Goal: Information Seeking & Learning: Find specific fact

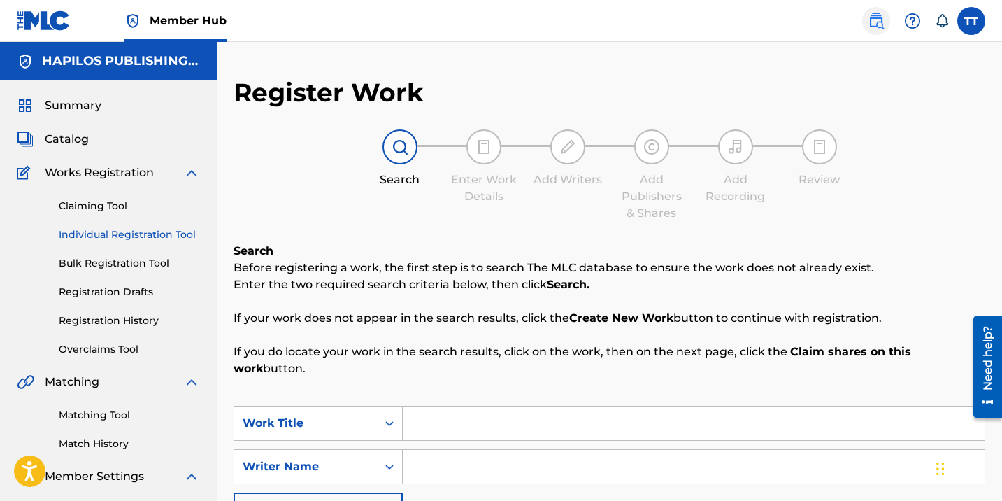
click at [878, 26] on img at bounding box center [876, 21] width 17 height 17
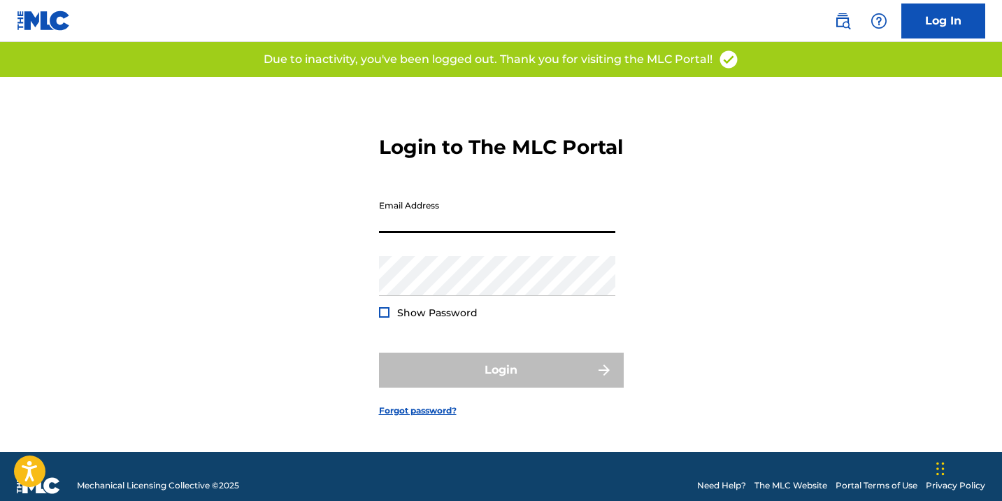
click at [489, 222] on input "Email Address" at bounding box center [497, 213] width 236 height 40
type input "[EMAIL_ADDRESS][DOMAIN_NAME]"
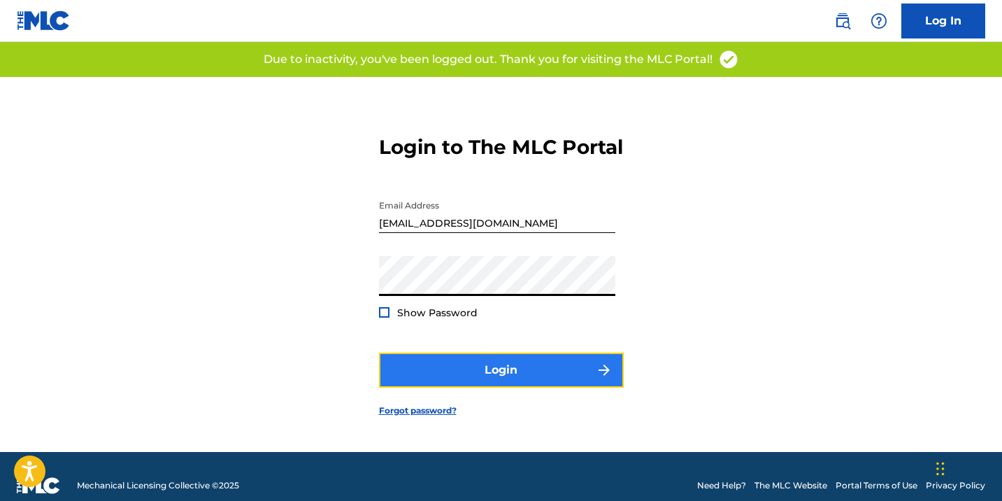
click at [496, 378] on button "Login" at bounding box center [501, 369] width 245 height 35
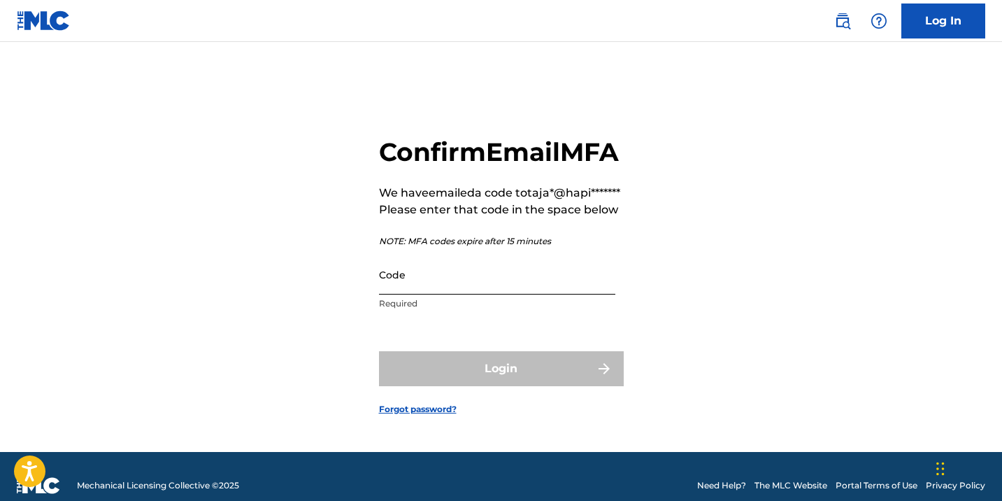
click at [473, 294] on input "Code" at bounding box center [497, 275] width 236 height 40
paste input "432374"
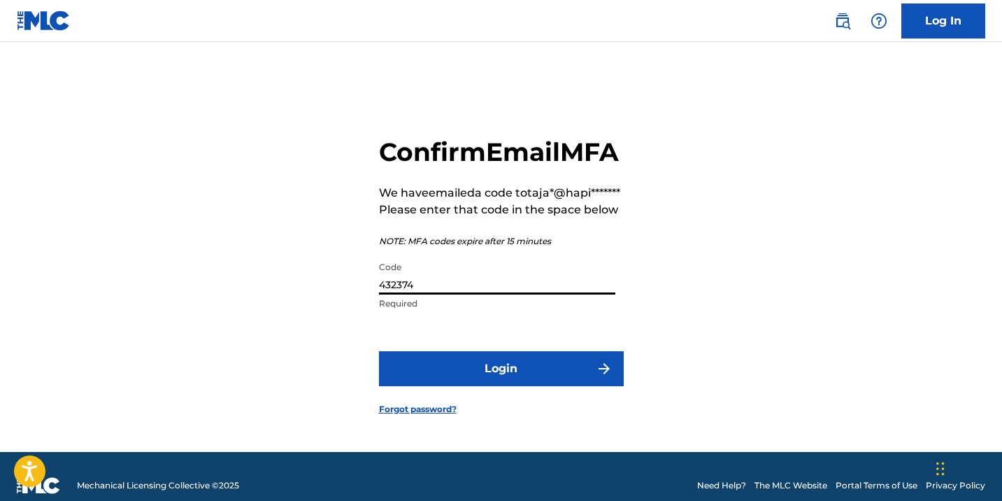
type input "432374"
click at [485, 380] on form "Confirm Email MFA We have emailed a code to taja*@hapi******* Please enter that…" at bounding box center [501, 264] width 245 height 375
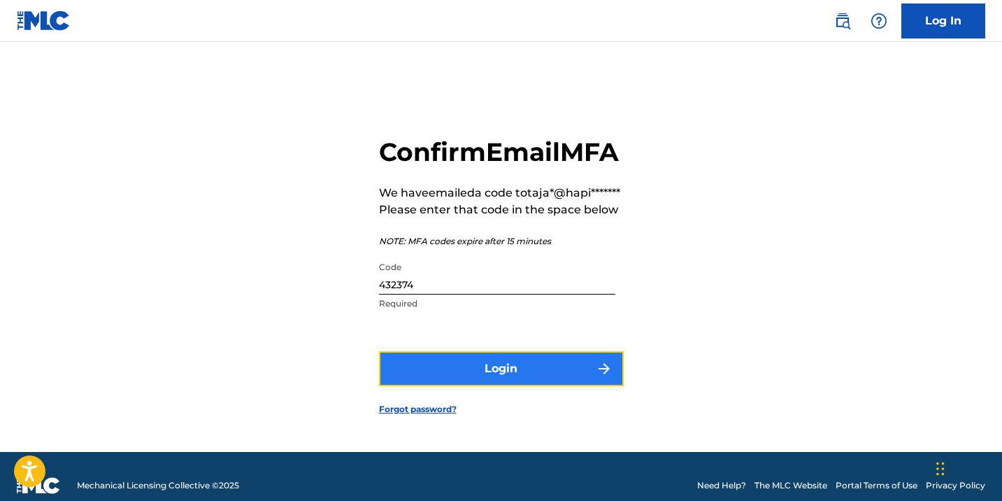
click at [485, 386] on button "Login" at bounding box center [501, 368] width 245 height 35
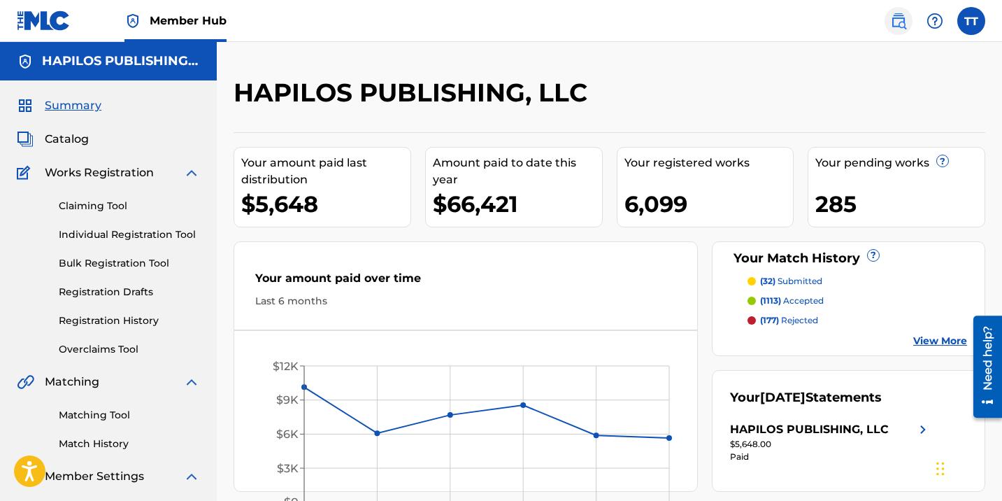
click at [908, 19] on link at bounding box center [899, 21] width 28 height 28
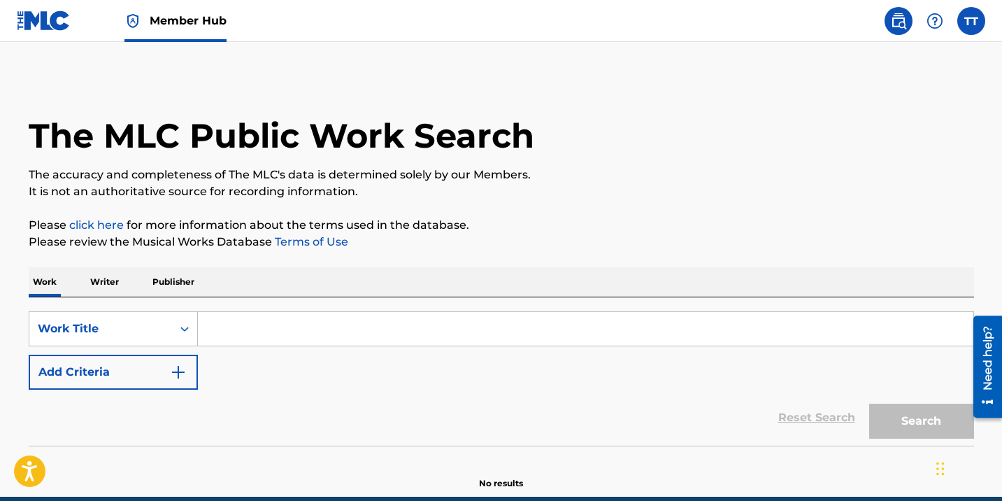
click at [322, 363] on div "SearchWithCriteriaff010d04-8200-45a8-b745-1994c6465909 Work Title Add Criteria" at bounding box center [501, 350] width 945 height 78
click at [330, 339] on input "Search Form" at bounding box center [586, 329] width 776 height 34
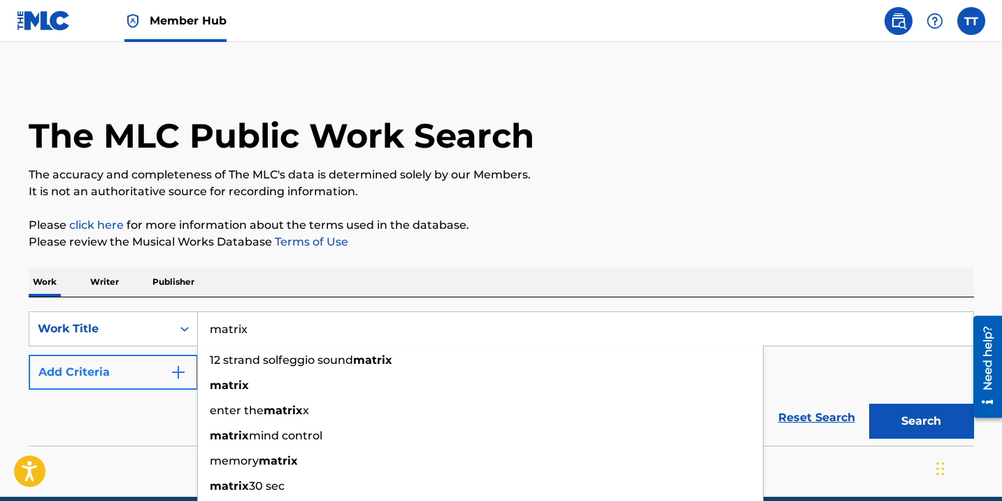
type input "matrix"
click at [139, 382] on button "Add Criteria" at bounding box center [113, 372] width 169 height 35
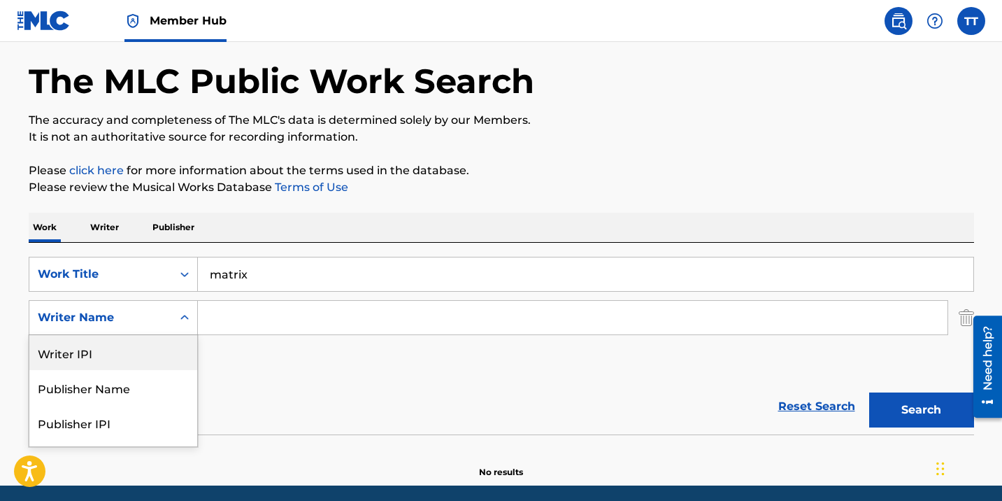
click at [141, 335] on div "Writer IPI, 1 of 5. 5 results available. Use Up and Down to choose options, pre…" at bounding box center [113, 317] width 169 height 35
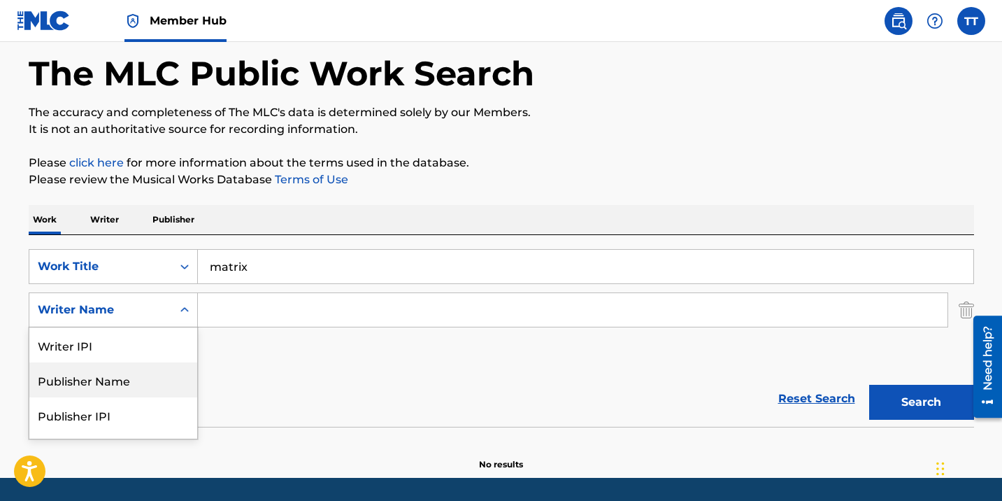
scroll to position [64, 0]
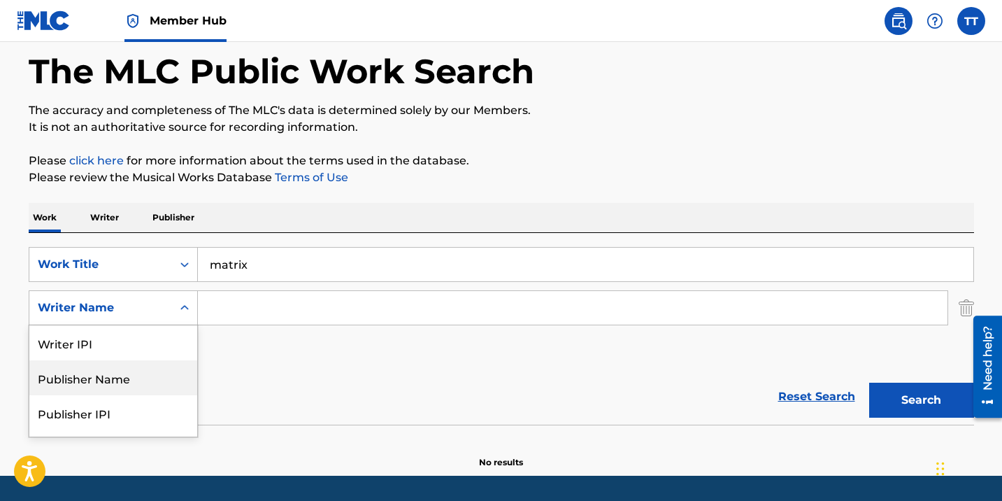
click at [169, 378] on div "Publisher Name" at bounding box center [113, 377] width 168 height 35
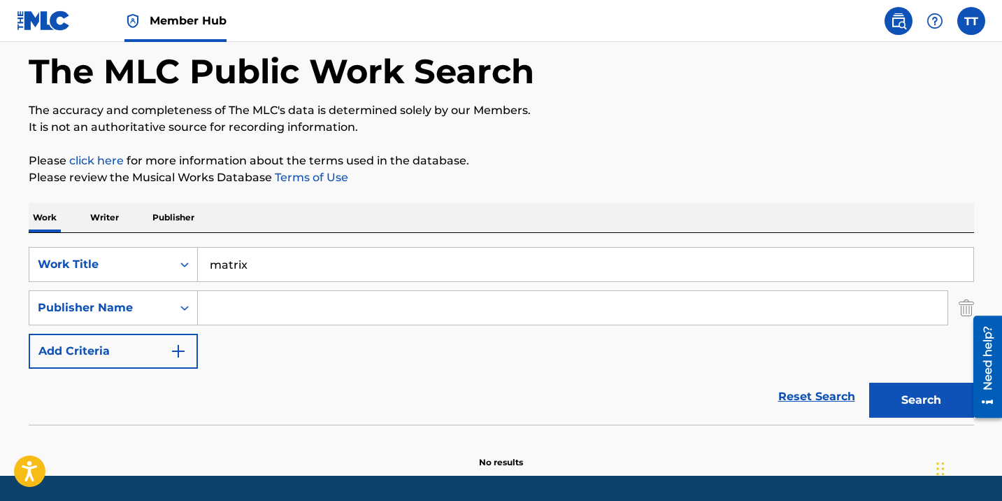
click at [278, 294] on input "Search Form" at bounding box center [573, 308] width 750 height 34
type input "g"
type input "hapilos"
click at [869, 383] on button "Search" at bounding box center [921, 400] width 105 height 35
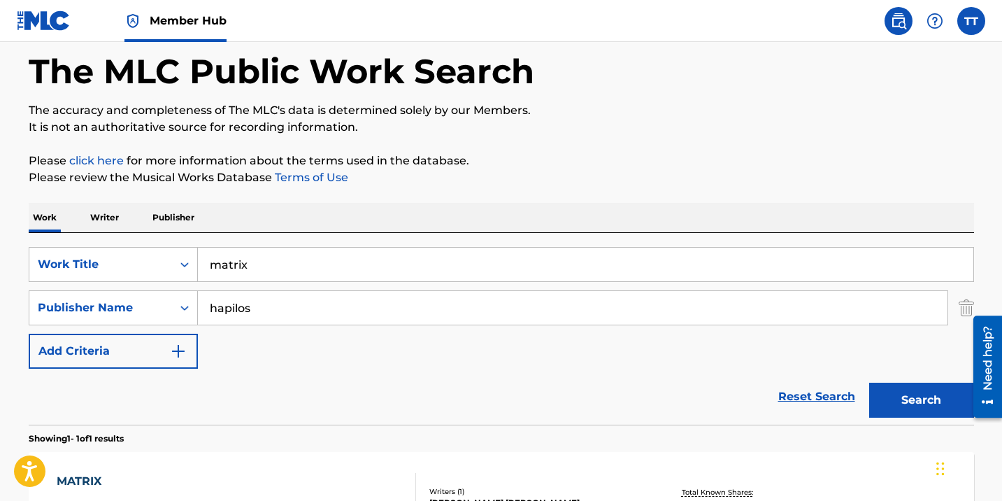
scroll to position [260, 0]
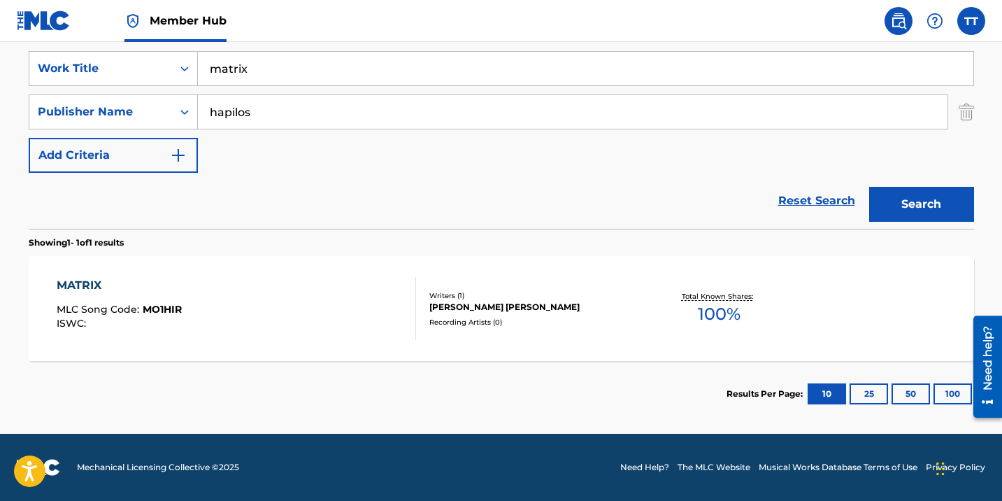
click at [224, 295] on div "MATRIX MLC Song Code : MO1HIR ISWC :" at bounding box center [236, 308] width 359 height 63
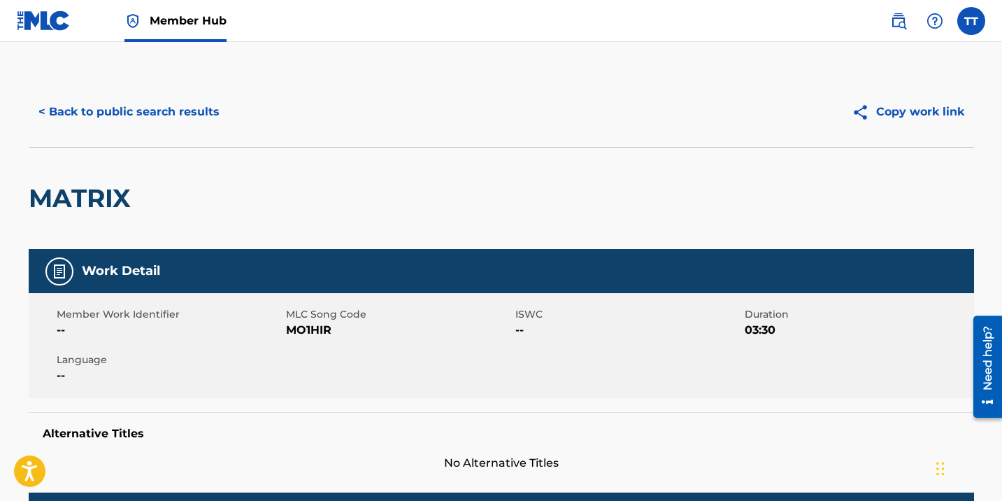
click at [309, 341] on div "Member Work Identifier -- MLC Song Code MO1HIR ISWC -- Duration 03:30 Language …" at bounding box center [501, 345] width 945 height 105
click at [308, 334] on span "MO1HIR" at bounding box center [399, 330] width 226 height 17
copy span "MO1HIR"
click at [152, 114] on button "< Back to public search results" at bounding box center [129, 111] width 201 height 35
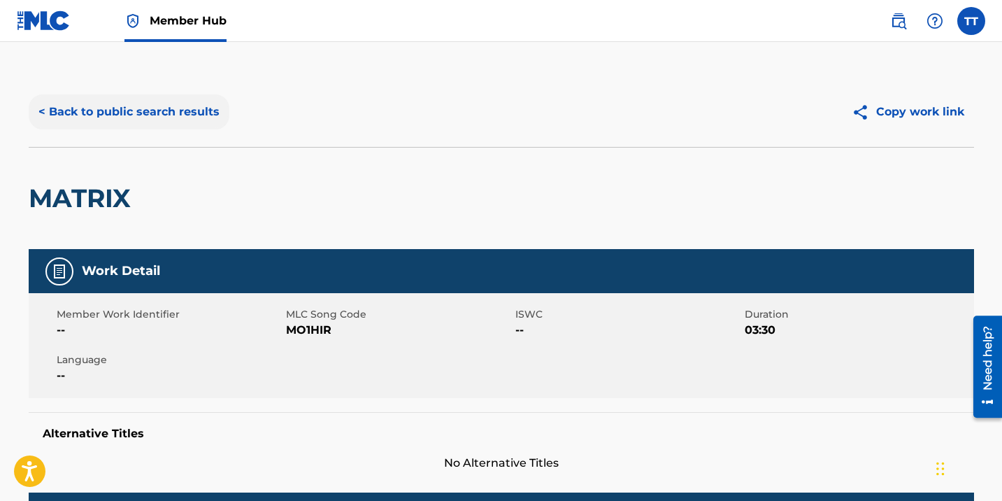
scroll to position [180, 0]
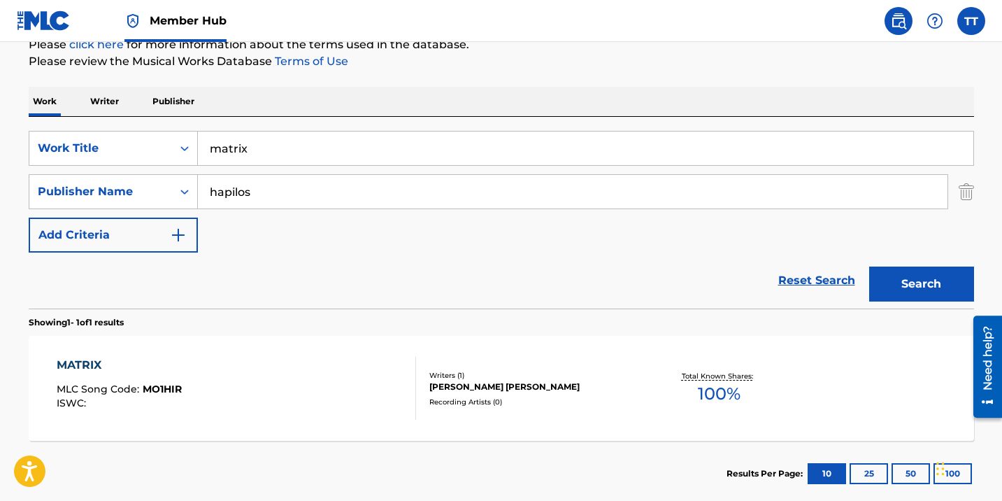
click at [327, 146] on input "matrix" at bounding box center [586, 148] width 776 height 34
paste input "SET IT SUH"
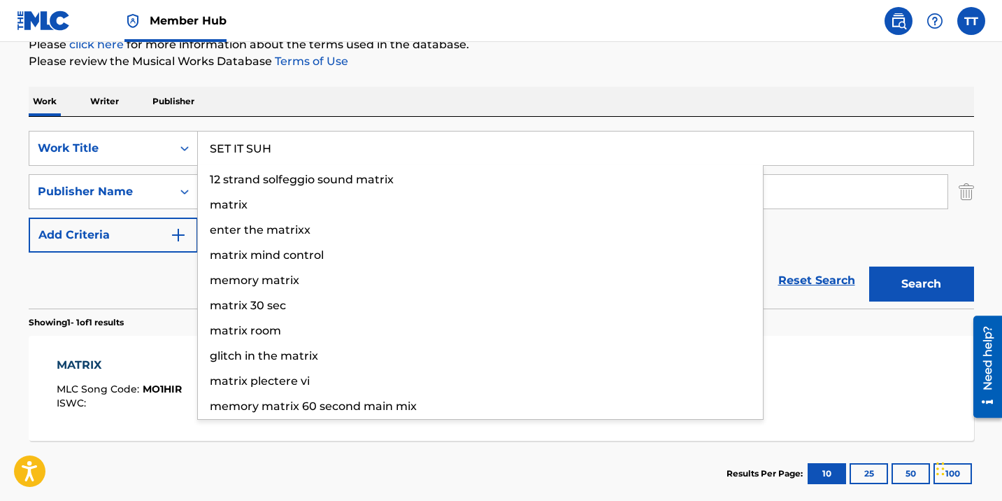
click at [869, 266] on button "Search" at bounding box center [921, 283] width 105 height 35
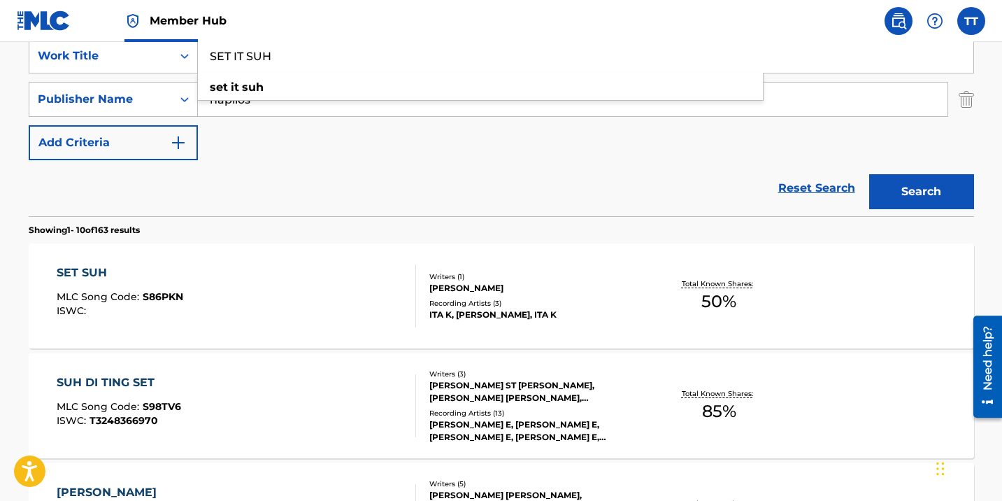
scroll to position [296, 0]
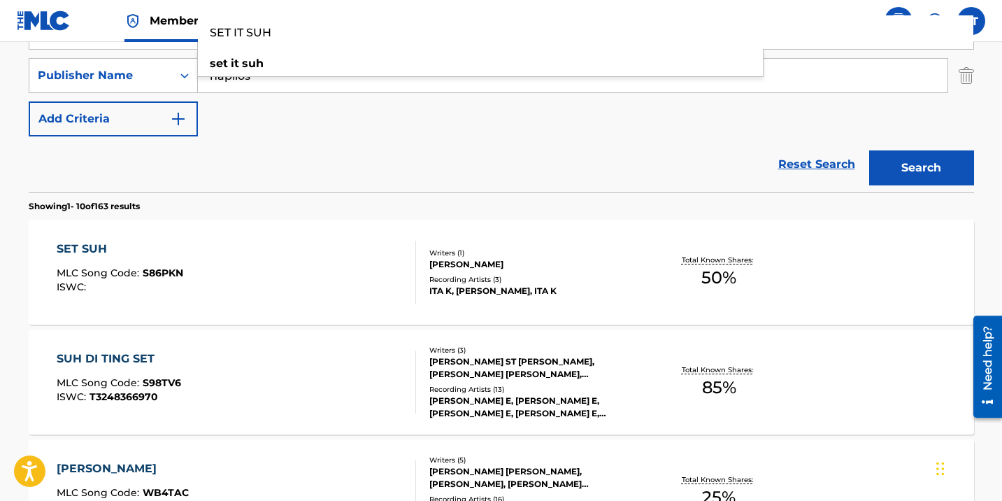
click at [284, 164] on div "Reset Search Search" at bounding box center [501, 164] width 945 height 56
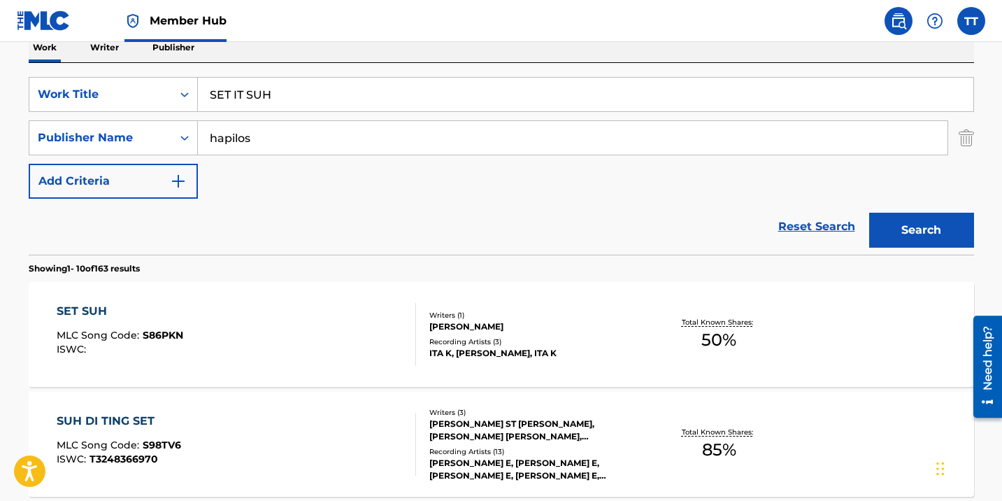
scroll to position [150, 0]
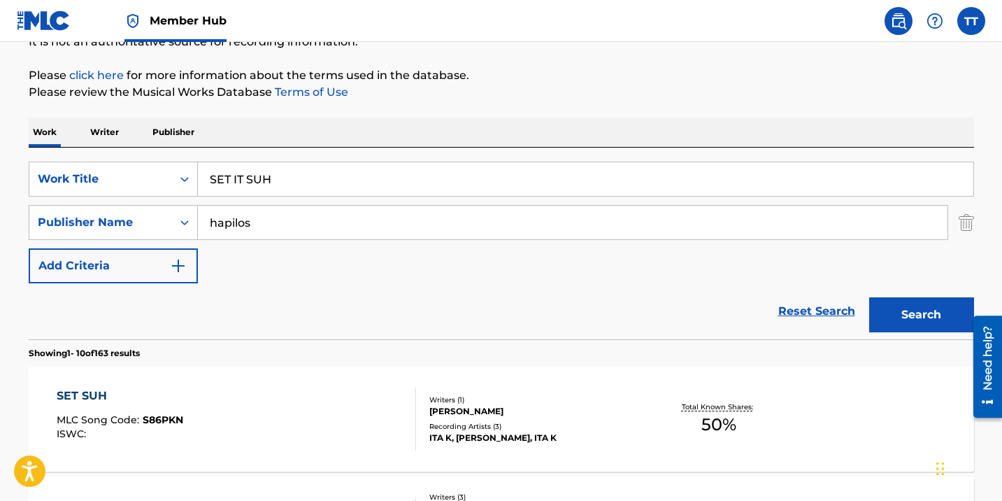
click at [295, 163] on input "SET IT SUH" at bounding box center [586, 179] width 776 height 34
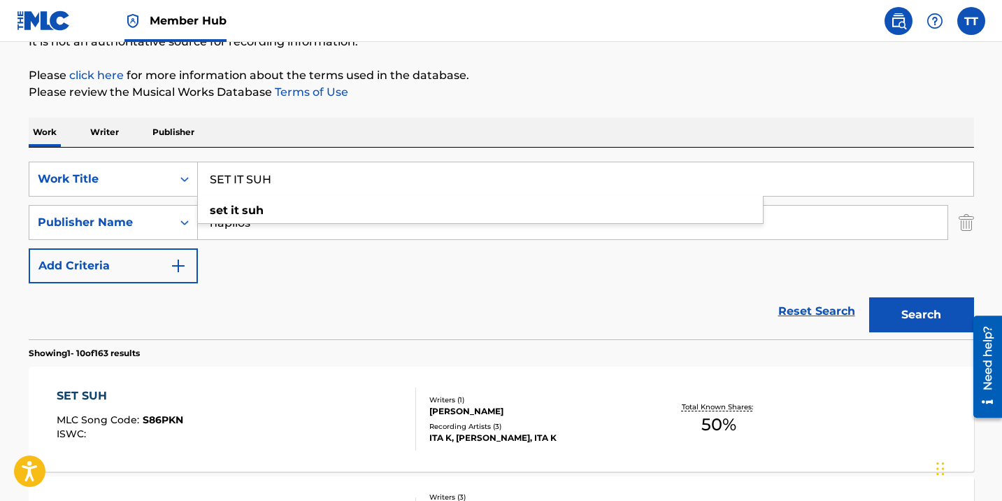
click at [295, 164] on input "SET IT SUH" at bounding box center [586, 179] width 776 height 34
paste input "360"
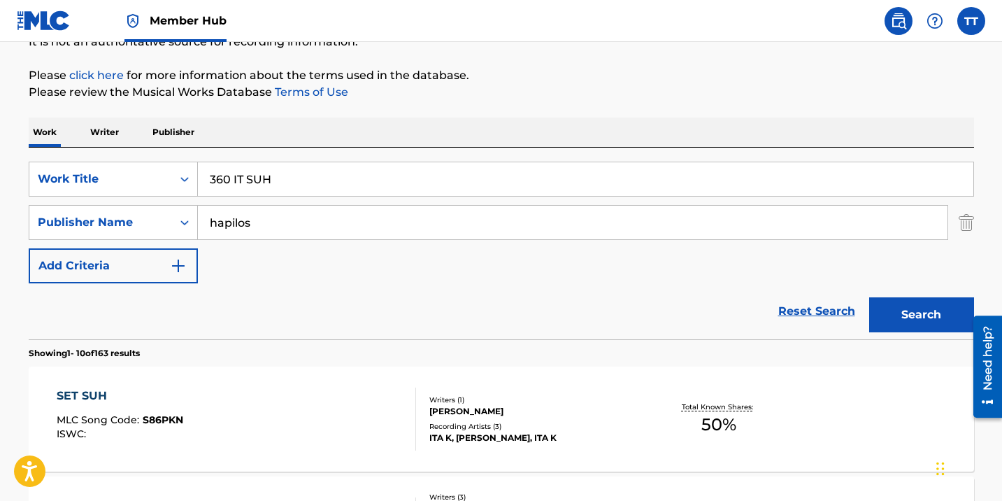
click at [290, 162] on input "360 IT SUH" at bounding box center [586, 179] width 776 height 34
click at [289, 177] on input "360 IT SUH" at bounding box center [586, 179] width 776 height 34
paste input "Search Form"
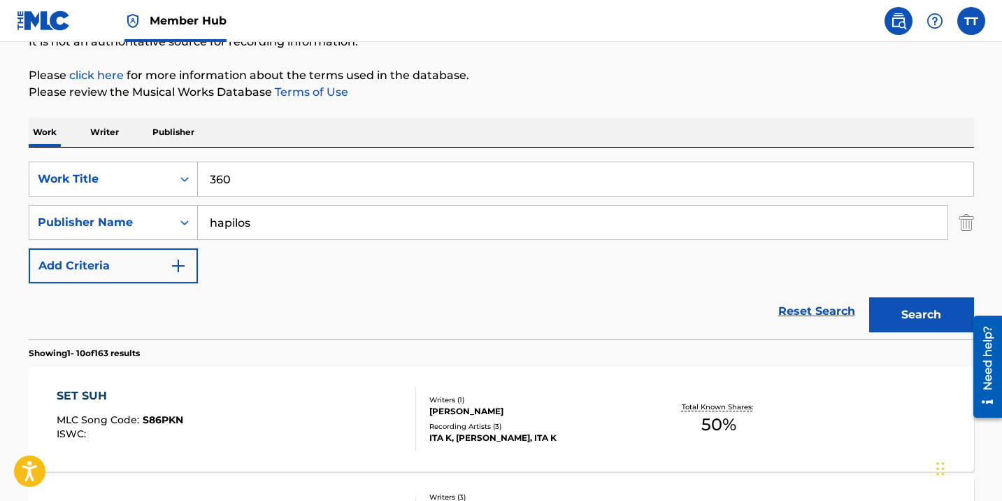
type input "360"
click at [869, 297] on button "Search" at bounding box center [921, 314] width 105 height 35
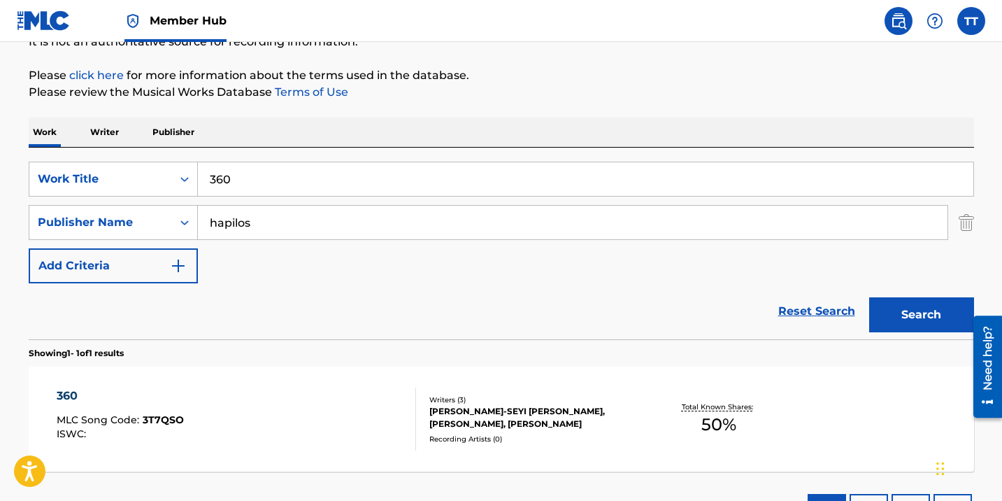
click at [59, 295] on div "Reset Search Search" at bounding box center [501, 311] width 945 height 56
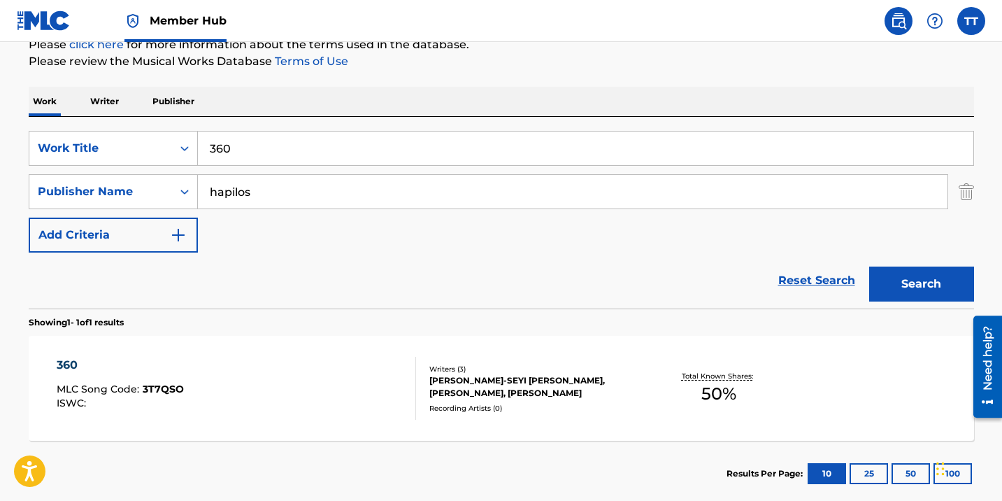
click at [318, 380] on div "360 MLC Song Code : 3T7QSO ISWC :" at bounding box center [236, 388] width 359 height 63
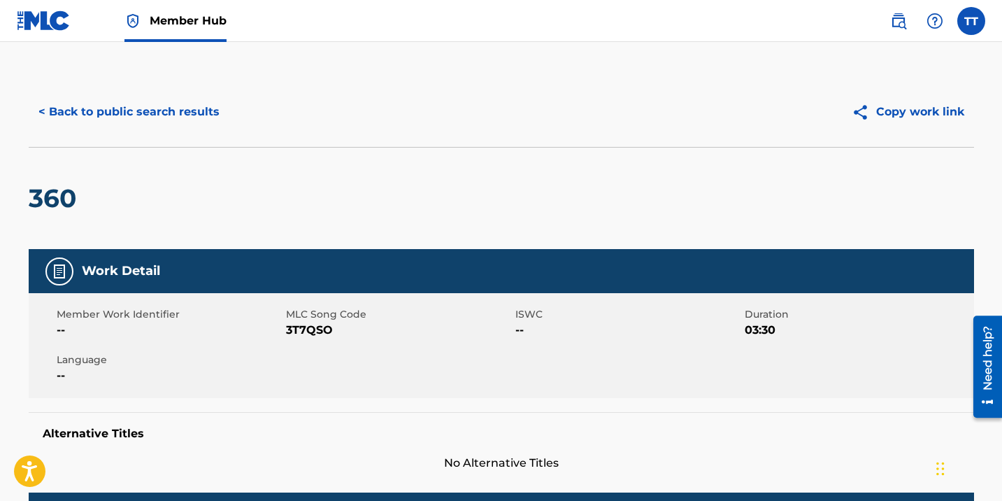
click at [318, 324] on span "3T7QSO" at bounding box center [399, 330] width 226 height 17
click at [318, 328] on span "3T7QSO" at bounding box center [399, 330] width 226 height 17
copy span "3T7QSO"
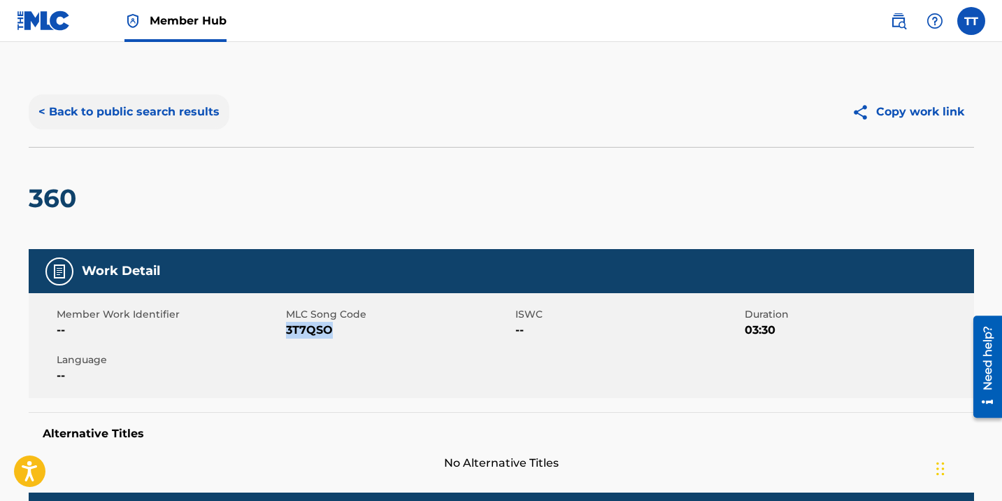
click at [168, 126] on button "< Back to public search results" at bounding box center [129, 111] width 201 height 35
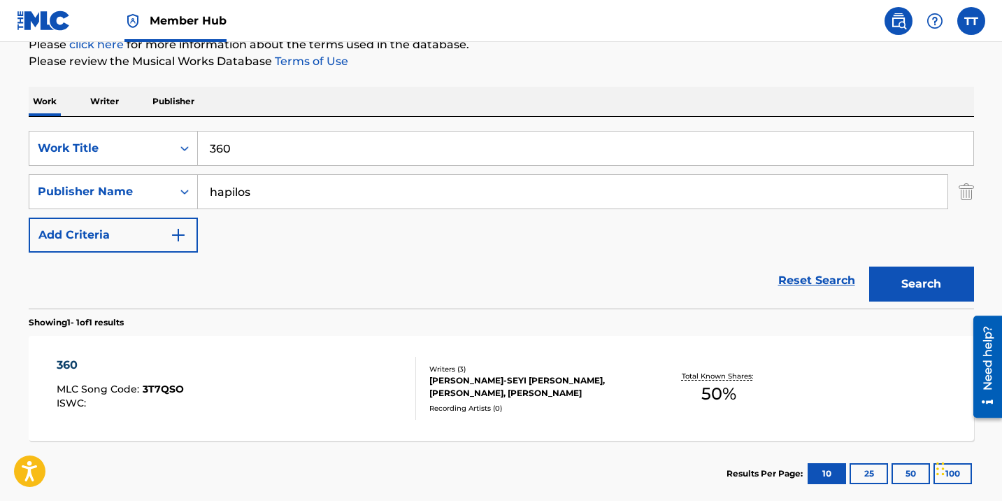
click at [263, 152] on input "360" at bounding box center [586, 148] width 776 height 34
click at [262, 152] on input "360" at bounding box center [586, 148] width 776 height 34
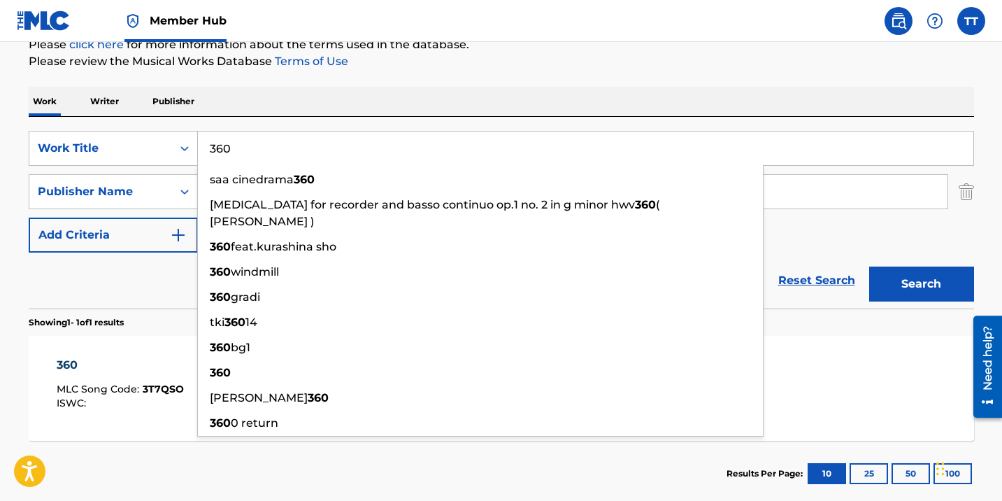
paste input "[PERSON_NAME]"
type input "[PERSON_NAME]"
click at [869, 266] on button "Search" at bounding box center [921, 283] width 105 height 35
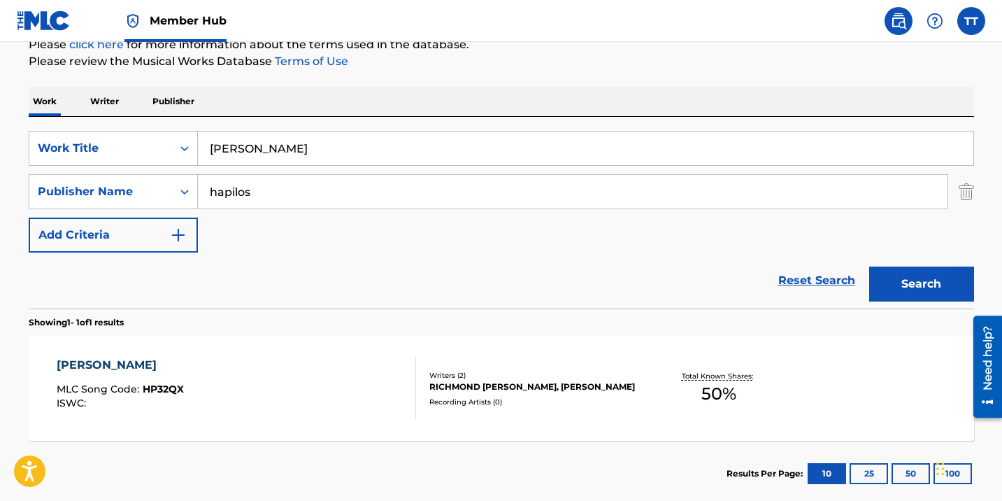
click at [378, 369] on div "HATRICK MLC Song Code : HP32QX ISWC :" at bounding box center [236, 388] width 359 height 63
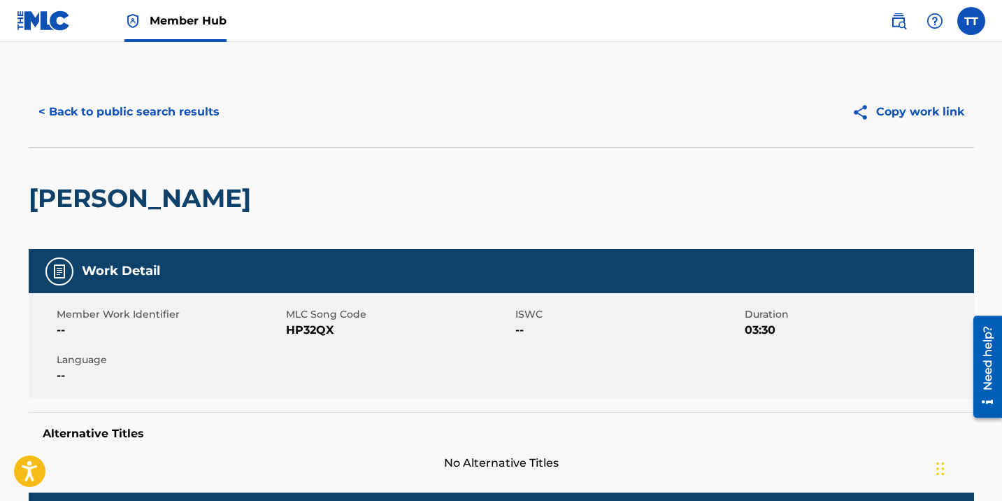
click at [320, 333] on span "HP32QX" at bounding box center [399, 330] width 226 height 17
copy span "HP32QX"
click at [150, 110] on button "< Back to public search results" at bounding box center [129, 111] width 201 height 35
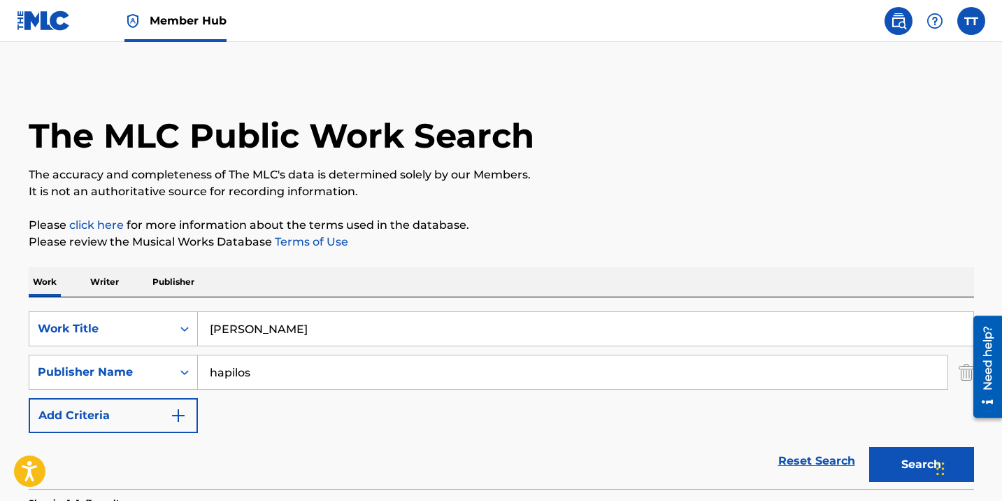
scroll to position [180, 0]
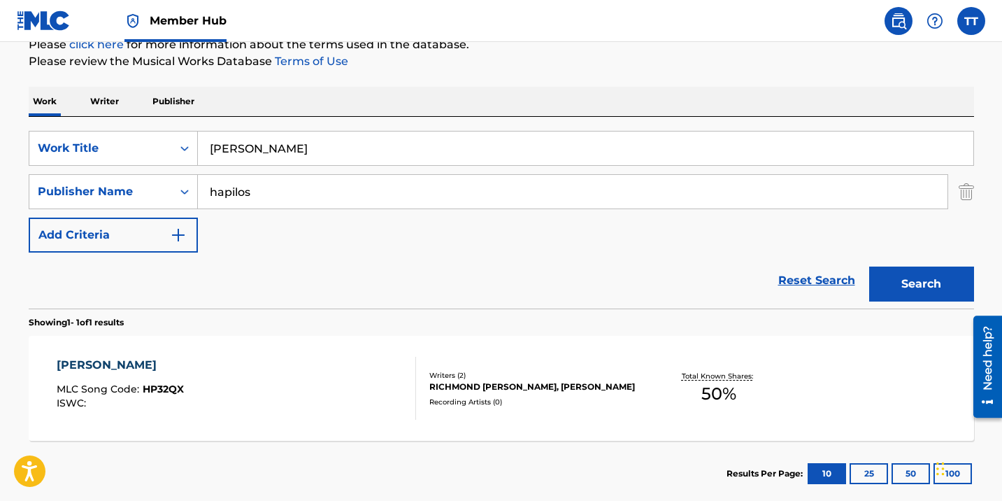
click at [307, 159] on input "[PERSON_NAME]" at bounding box center [586, 148] width 776 height 34
click at [306, 159] on input "[PERSON_NAME]" at bounding box center [586, 148] width 776 height 34
paste input "BANK BOO"
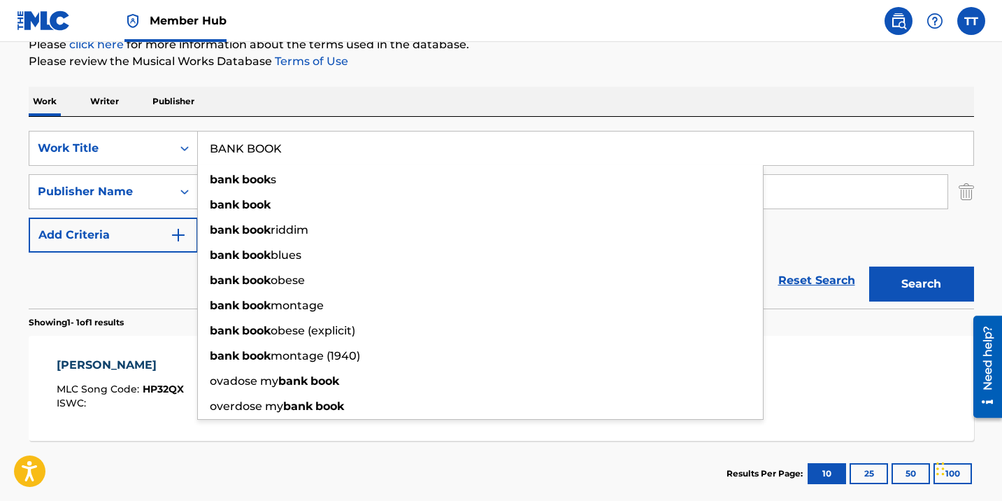
type input "BANK BOOK"
click at [869, 266] on button "Search" at bounding box center [921, 283] width 105 height 35
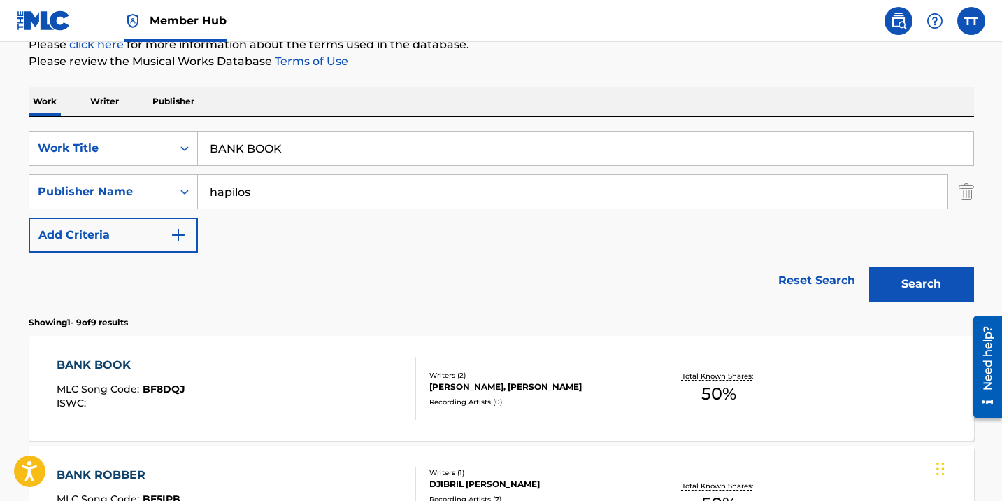
click at [315, 376] on div "BANK BOOK MLC Song Code : BF8DQJ ISWC :" at bounding box center [236, 388] width 359 height 63
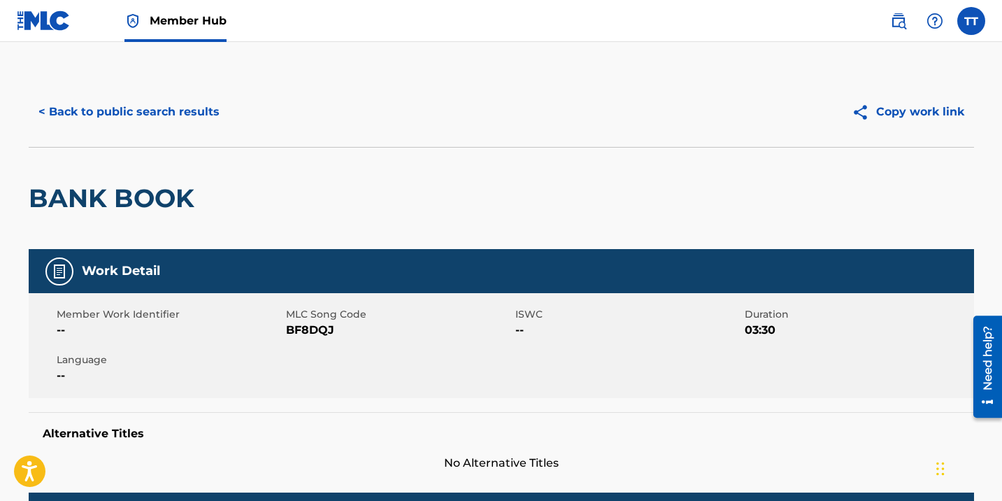
click at [306, 337] on span "BF8DQJ" at bounding box center [399, 330] width 226 height 17
click at [306, 336] on span "BF8DQJ" at bounding box center [399, 330] width 226 height 17
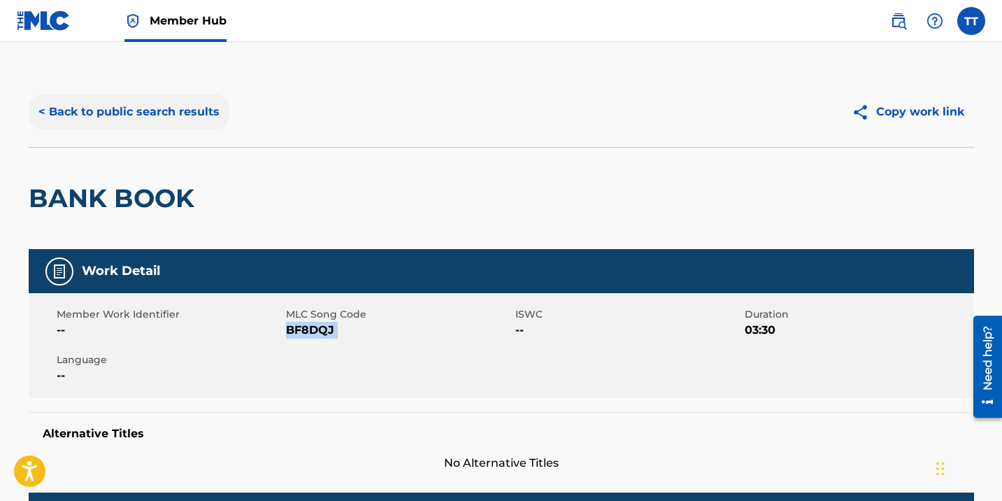
click at [169, 112] on button "< Back to public search results" at bounding box center [129, 111] width 201 height 35
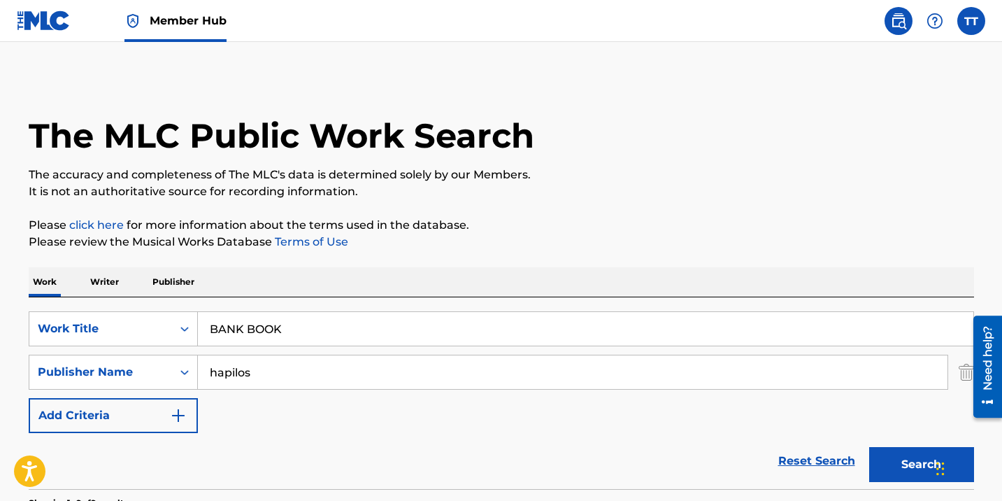
scroll to position [180, 0]
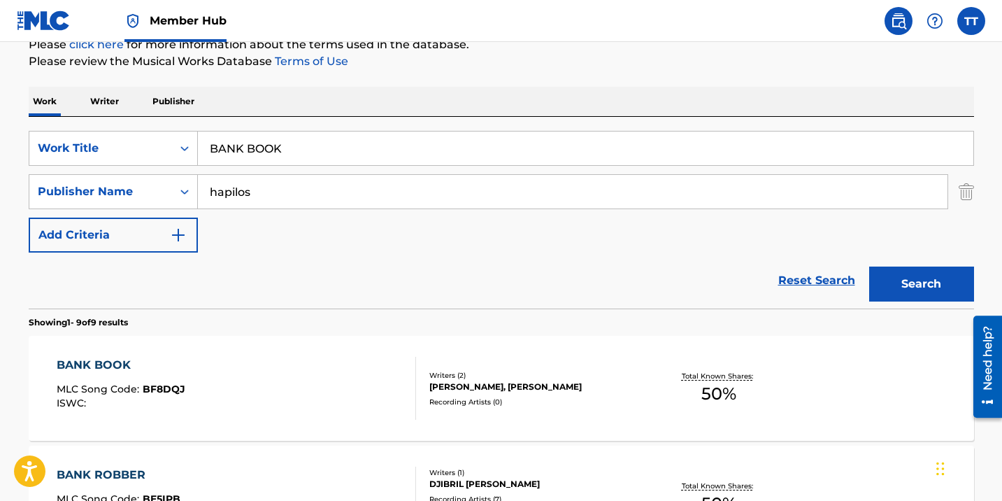
click at [278, 150] on input "BANK BOOK" at bounding box center [586, 148] width 776 height 34
click at [278, 151] on input "BANK BOOK" at bounding box center [586, 148] width 776 height 34
paste input "[PERSON_NAME] [DATE]"
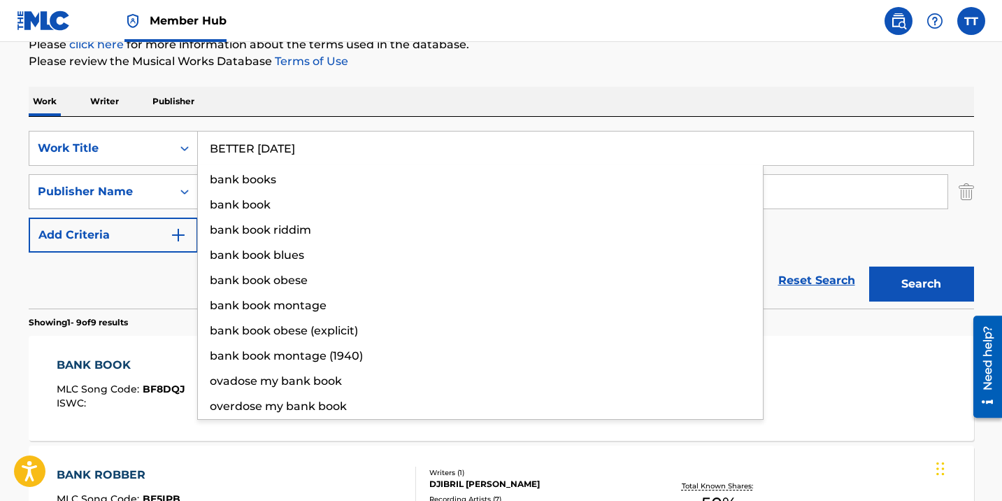
type input "BETTER [DATE]"
click at [869, 266] on button "Search" at bounding box center [921, 283] width 105 height 35
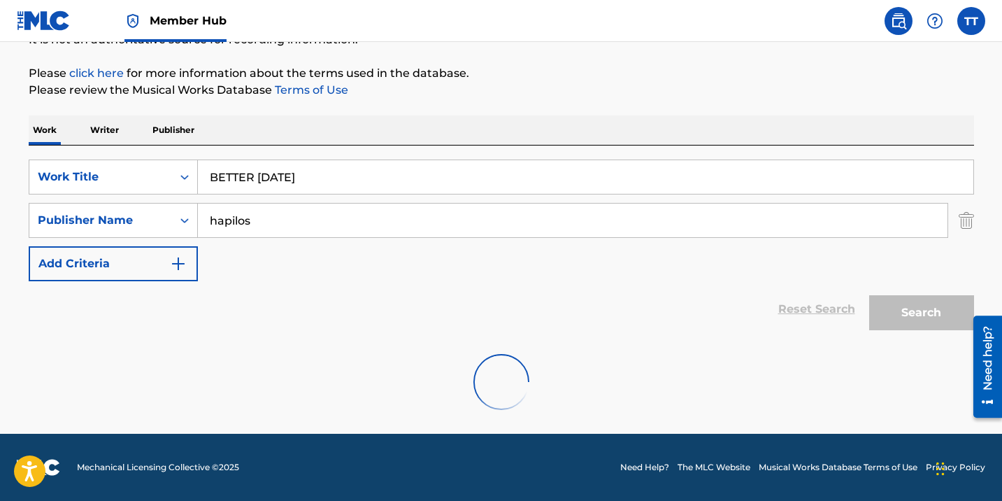
scroll to position [152, 0]
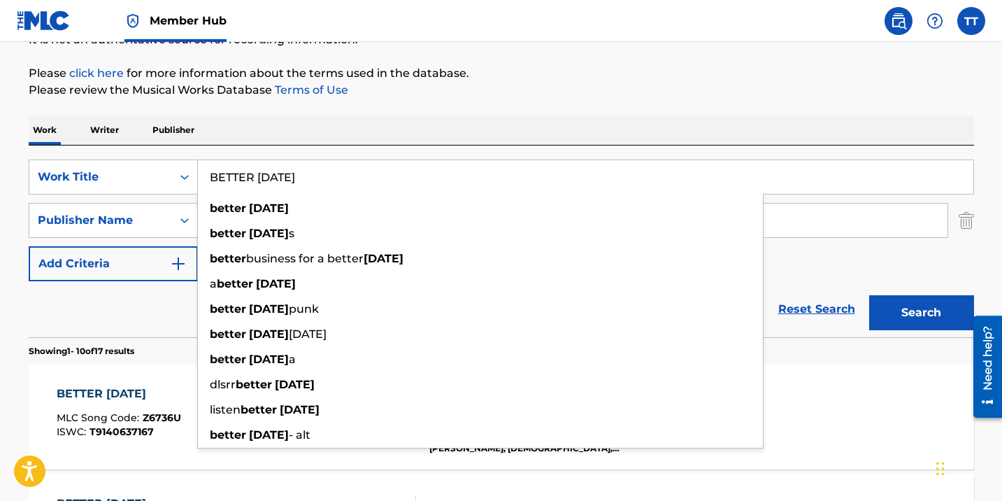
click at [162, 316] on div "Reset Search Search" at bounding box center [501, 309] width 945 height 56
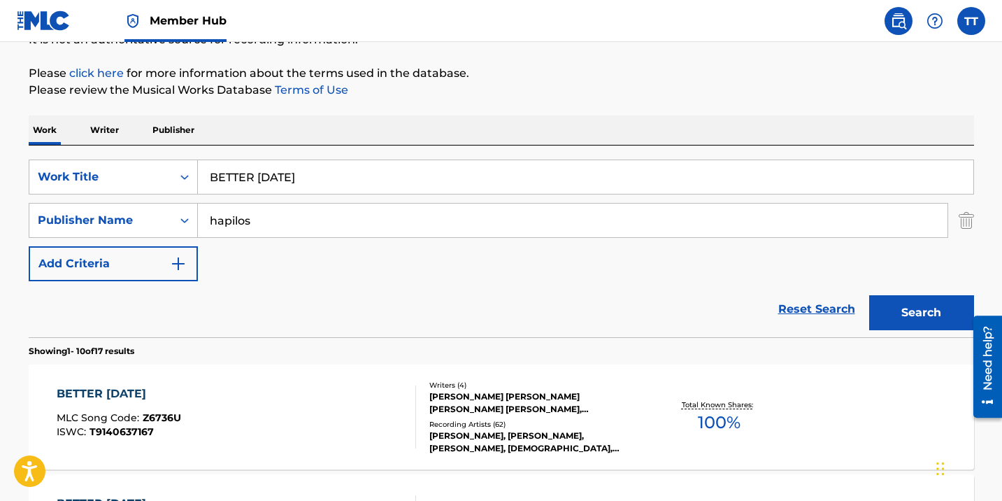
click at [169, 405] on div "BETTER [DATE] MLC Song Code : Z6736U ISWC : T9140637167" at bounding box center [119, 416] width 124 height 63
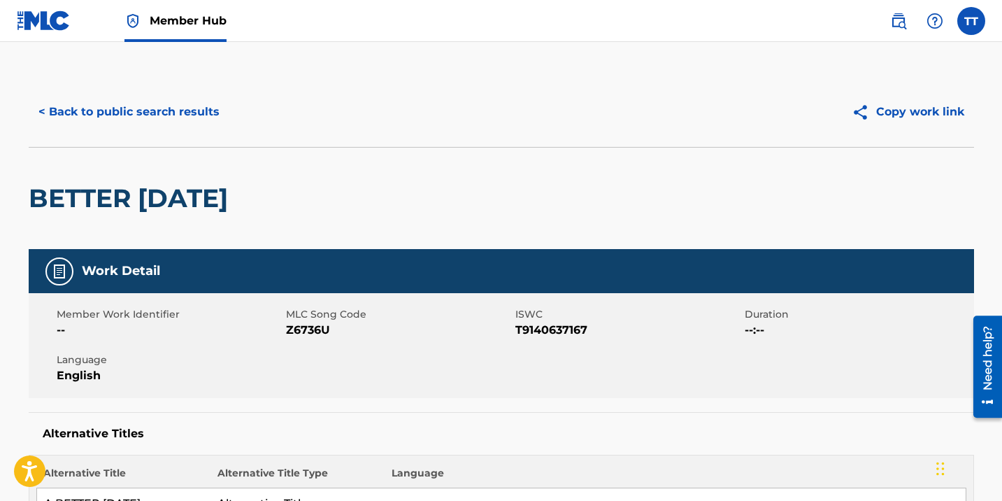
click at [306, 332] on span "Z6736U" at bounding box center [399, 330] width 226 height 17
copy span "Z6736U"
click at [231, 203] on h2 "BETTER [DATE]" at bounding box center [132, 198] width 206 height 31
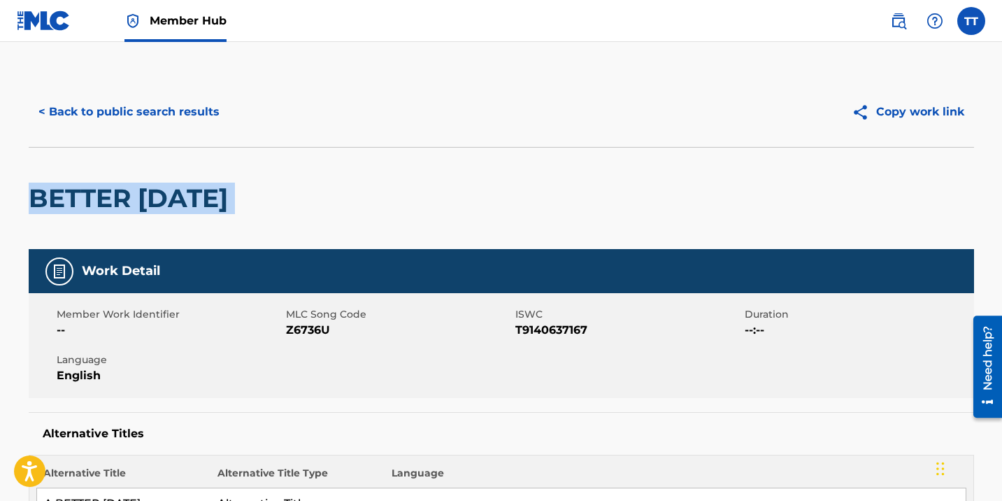
click at [231, 203] on h2 "BETTER [DATE]" at bounding box center [132, 198] width 206 height 31
copy div "BETTER [DATE]"
click at [138, 117] on button "< Back to public search results" at bounding box center [129, 111] width 201 height 35
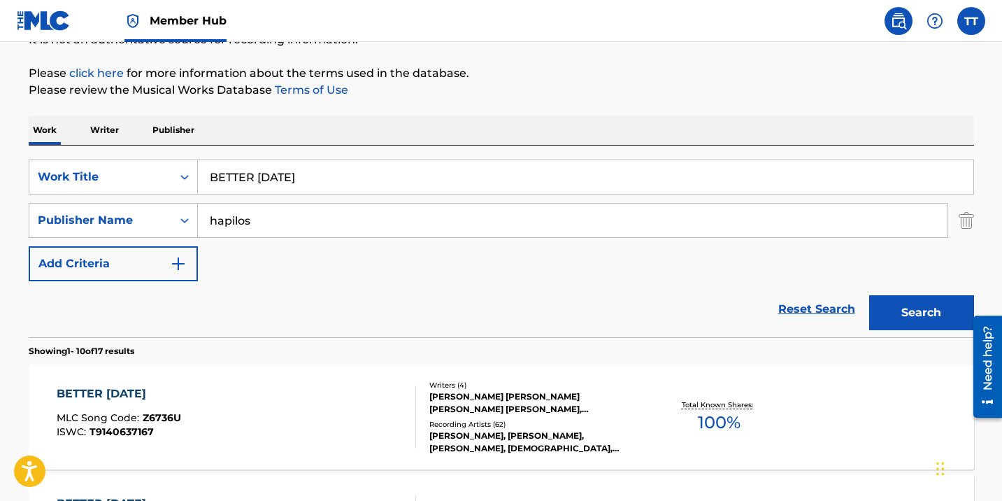
click at [266, 187] on input "BETTER [DATE]" at bounding box center [586, 177] width 776 height 34
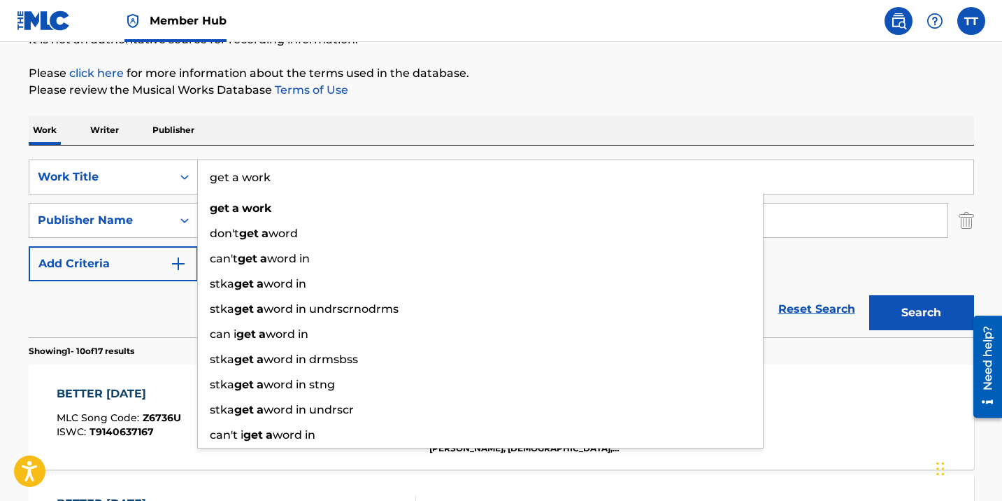
type input "get a work"
click at [869, 295] on button "Search" at bounding box center [921, 312] width 105 height 35
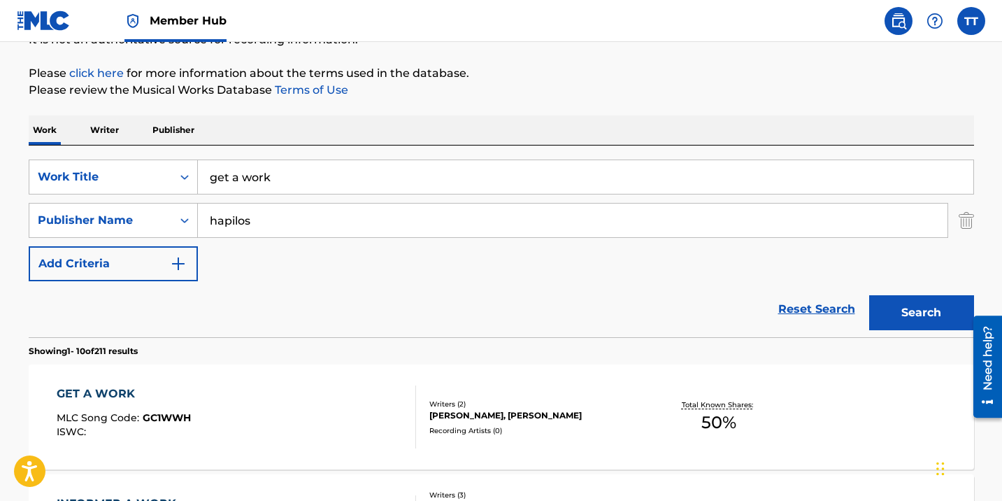
click at [232, 406] on div "GET A WORK MLC Song Code : GC1WWH ISWC :" at bounding box center [236, 416] width 359 height 63
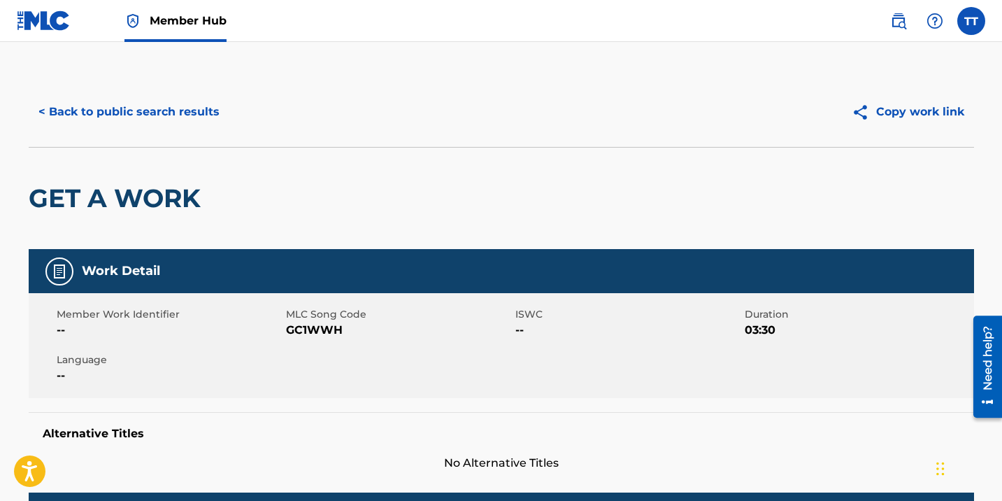
click at [320, 332] on span "GC1WWH" at bounding box center [399, 330] width 226 height 17
click at [320, 333] on span "GC1WWH" at bounding box center [399, 330] width 226 height 17
copy span "GC1WWH"
click at [141, 116] on button "< Back to public search results" at bounding box center [129, 111] width 201 height 35
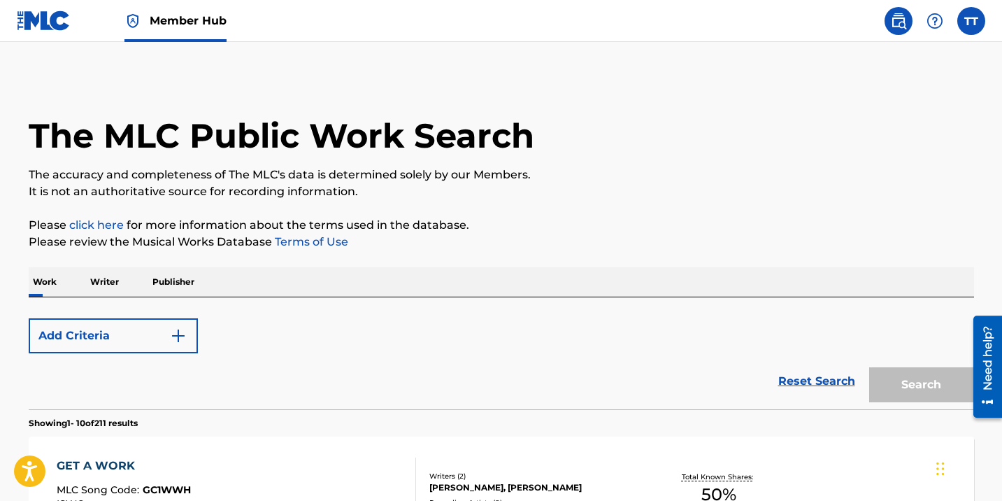
scroll to position [152, 0]
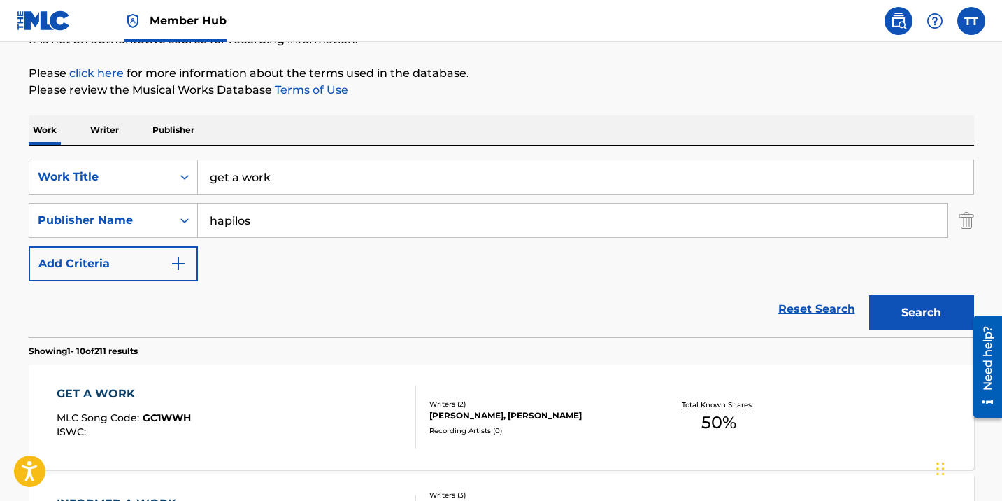
click at [231, 172] on input "get a work" at bounding box center [586, 177] width 776 height 34
click at [231, 173] on input "get a work" at bounding box center [586, 177] width 776 height 34
paste input "HOT FLIRTY"
type input "HOT FLIRTY"
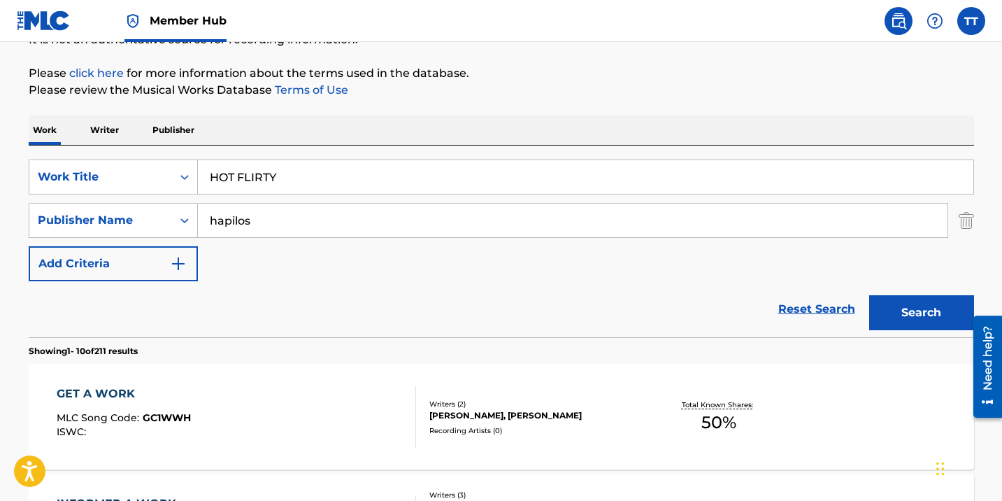
click at [869, 295] on button "Search" at bounding box center [921, 312] width 105 height 35
click at [193, 389] on div "HOT FLIRTY MLC Song Code : HP32SZ ISWC :" at bounding box center [236, 416] width 359 height 63
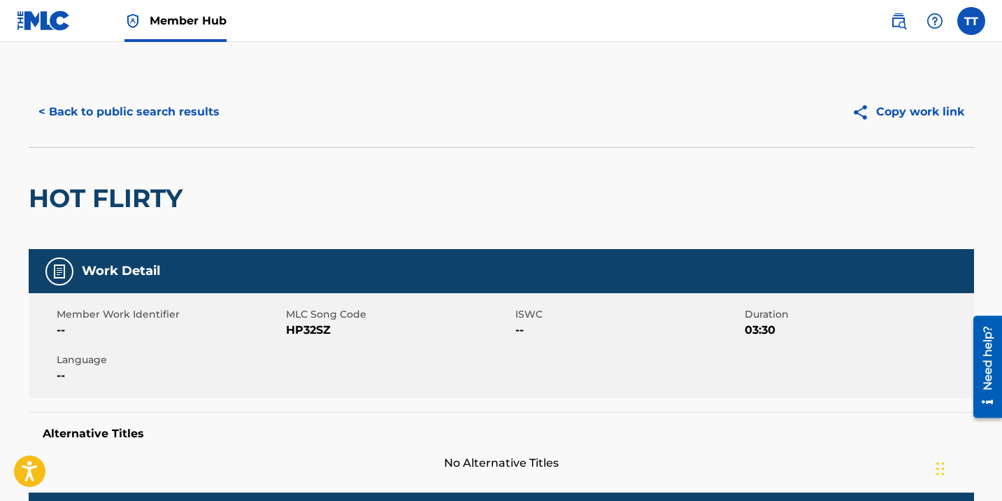
click at [296, 333] on span "HP32SZ" at bounding box center [399, 330] width 226 height 17
copy span "HP32SZ"
click at [71, 199] on h2 "HOT FLIRTY" at bounding box center [109, 198] width 161 height 31
click at [48, 204] on h2 "HOT FLIRTY" at bounding box center [109, 198] width 161 height 31
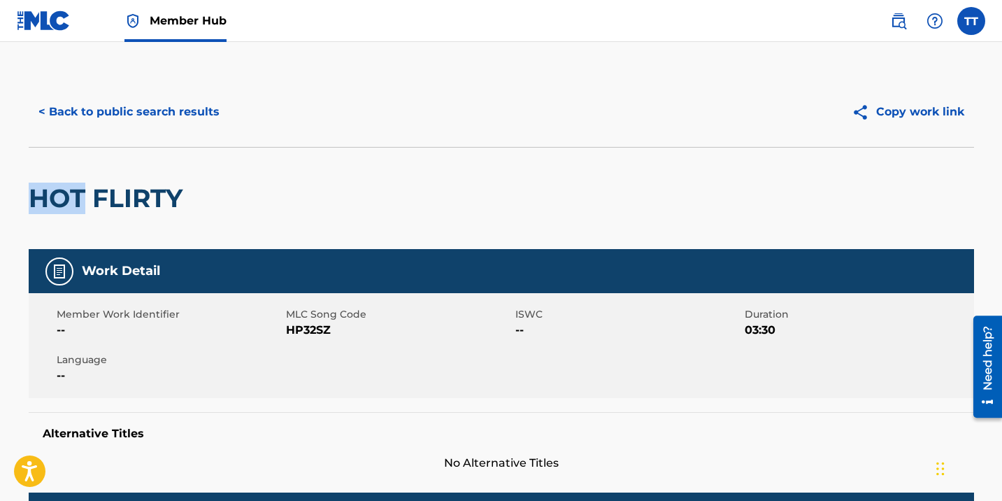
click at [48, 204] on h2 "HOT FLIRTY" at bounding box center [109, 198] width 161 height 31
copy div "HOT FLIRTY"
click at [69, 117] on button "< Back to public search results" at bounding box center [129, 111] width 201 height 35
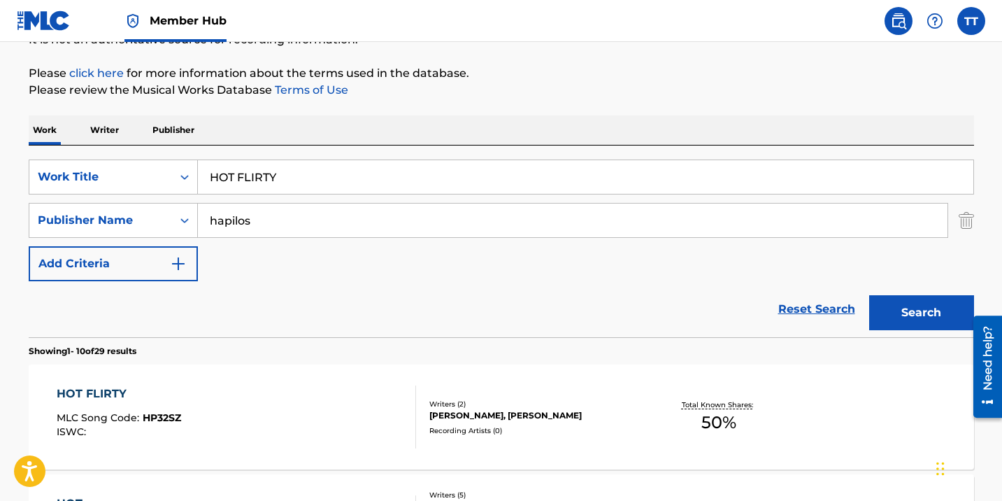
click at [261, 189] on input "HOT FLIRTY" at bounding box center [586, 177] width 776 height 34
paste input "MONEY ROAD"
type input "MONEY ROAD"
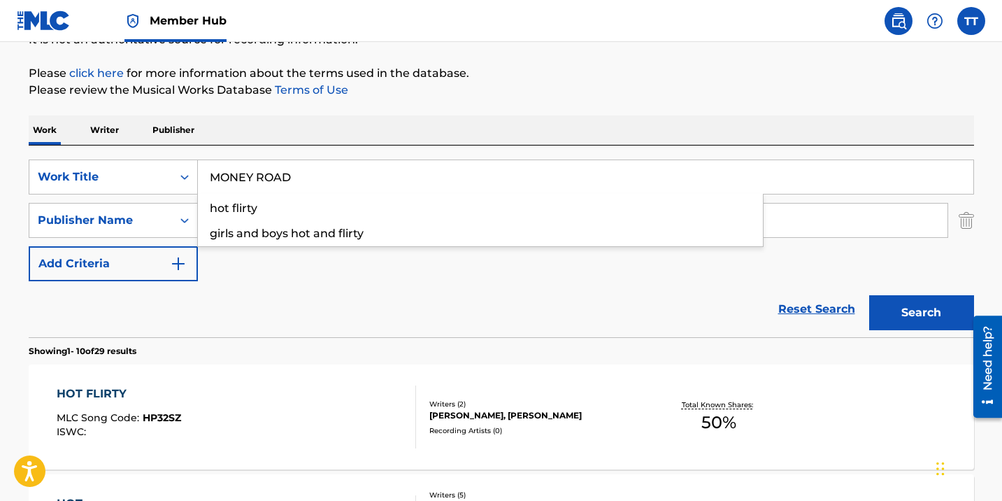
click at [869, 295] on button "Search" at bounding box center [921, 312] width 105 height 35
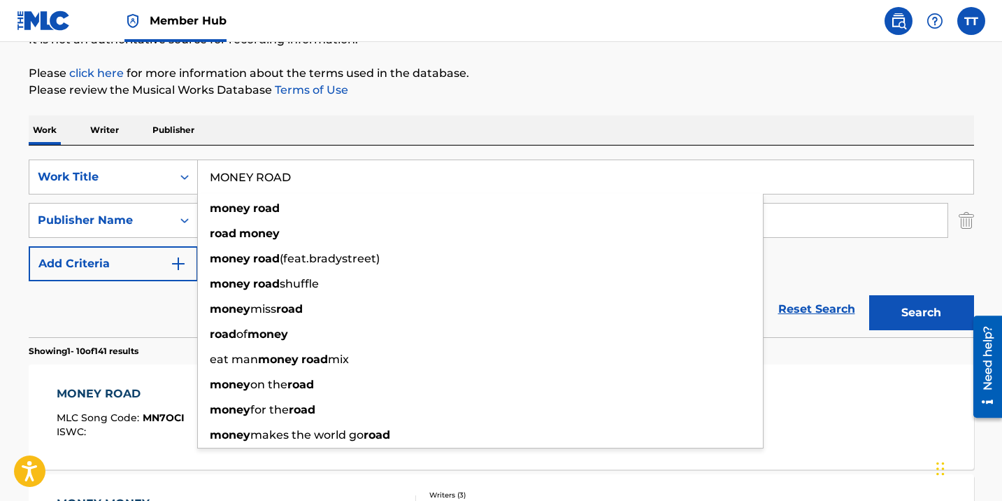
click at [85, 395] on div "MONEY ROAD" at bounding box center [121, 393] width 128 height 17
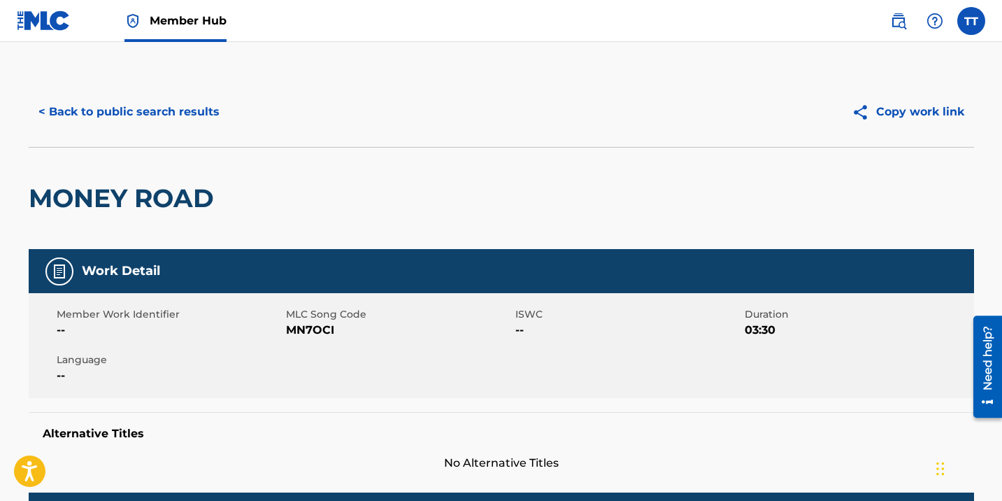
click at [316, 329] on span "MN7OCI" at bounding box center [399, 330] width 226 height 17
copy span "MN7OCI"
click at [127, 115] on button "< Back to public search results" at bounding box center [129, 111] width 201 height 35
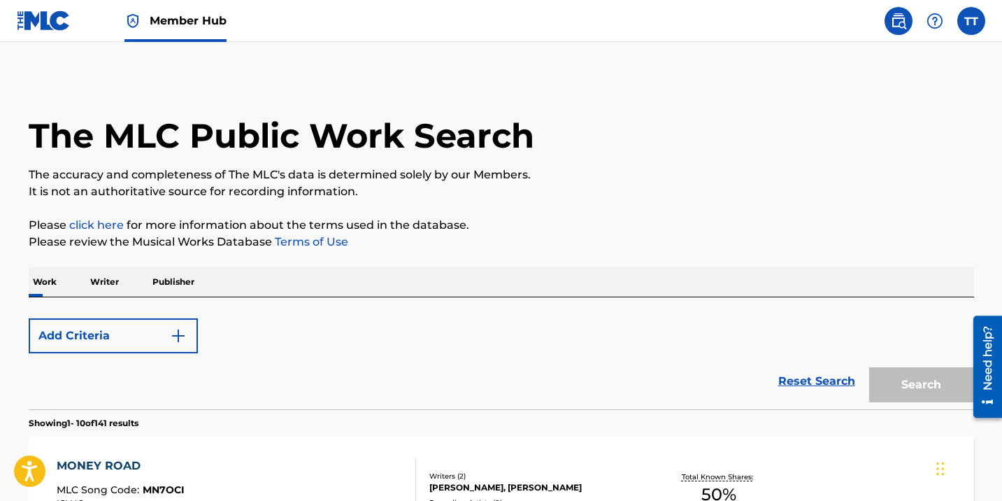
scroll to position [152, 0]
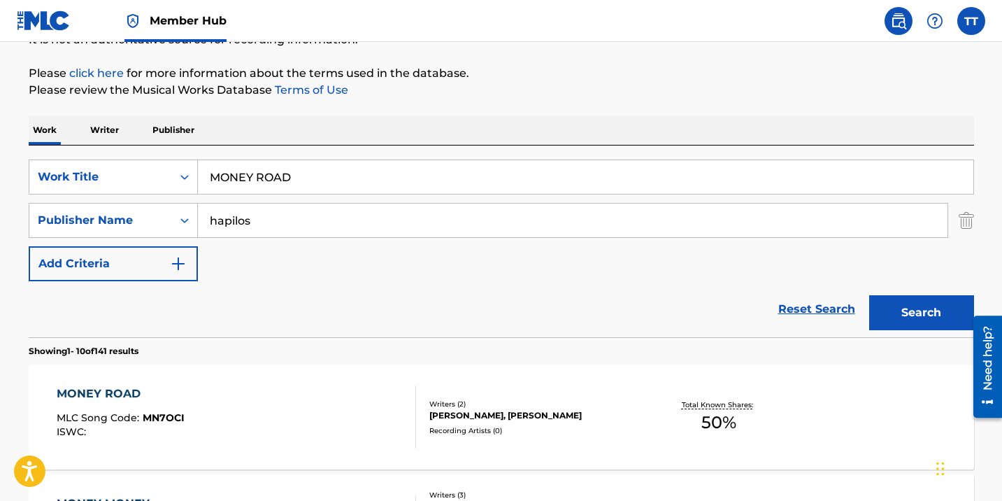
click at [301, 180] on input "MONEY ROAD" at bounding box center [586, 177] width 776 height 34
click at [300, 180] on input "MONEY ROAD" at bounding box center [586, 177] width 776 height 34
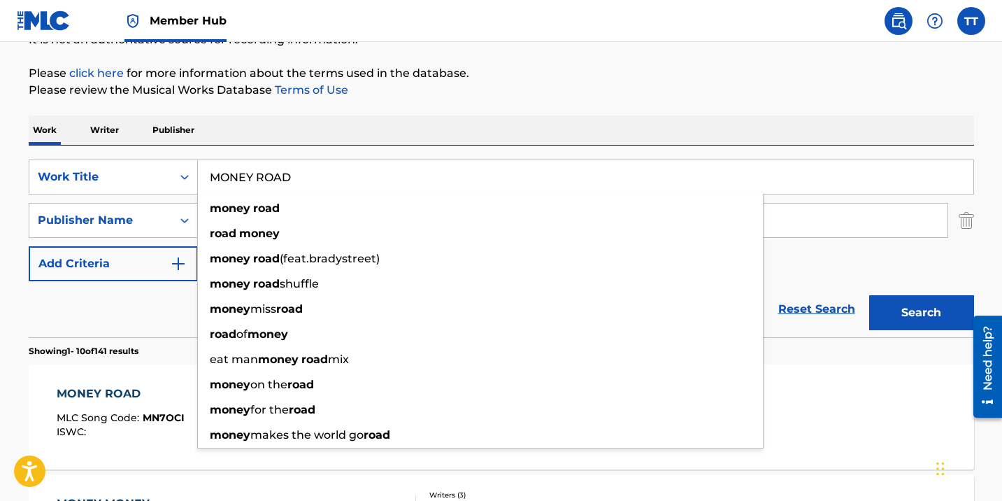
click at [300, 180] on input "MONEY ROAD" at bounding box center [586, 177] width 776 height 34
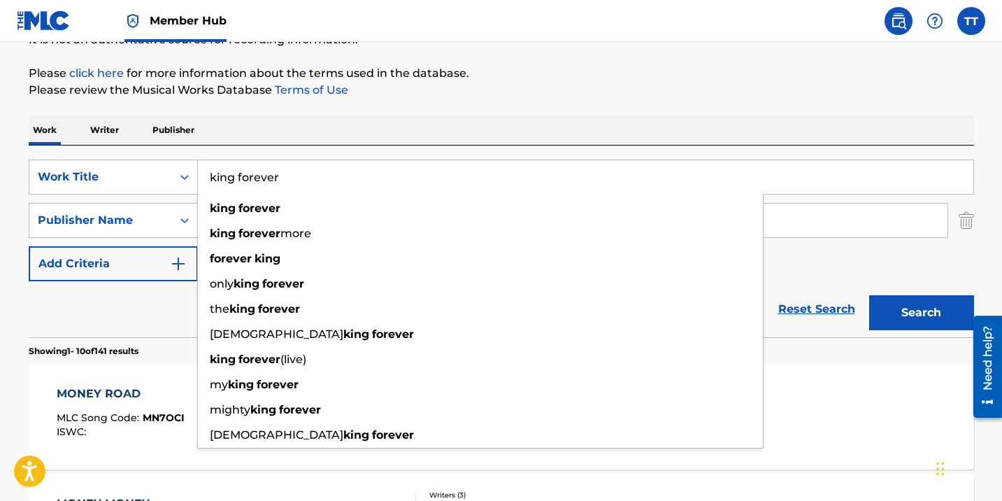
type input "king forever"
click at [869, 295] on button "Search" at bounding box center [921, 312] width 105 height 35
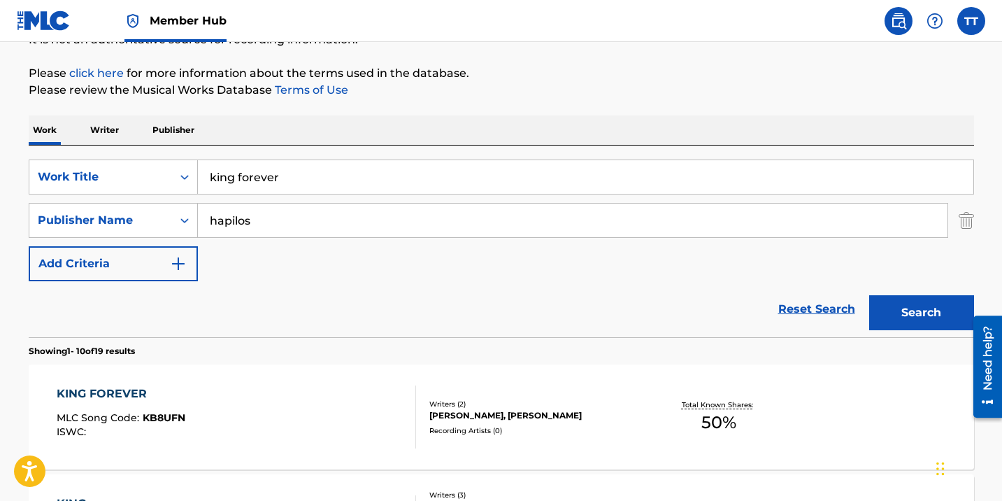
click at [303, 413] on div "KING FOREVER MLC Song Code : KB8UFN ISWC :" at bounding box center [236, 416] width 359 height 63
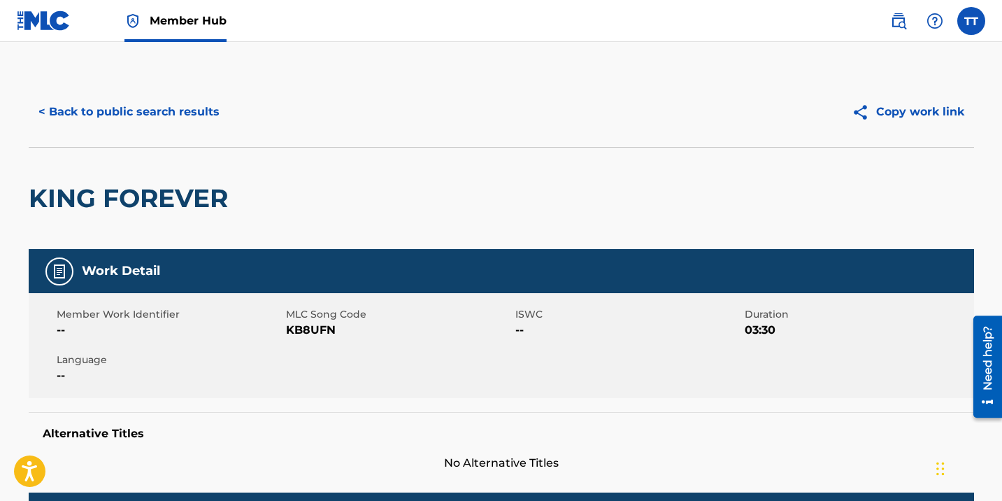
click at [309, 331] on span "KB8UFN" at bounding box center [399, 330] width 226 height 17
click at [117, 122] on button "< Back to public search results" at bounding box center [129, 111] width 201 height 35
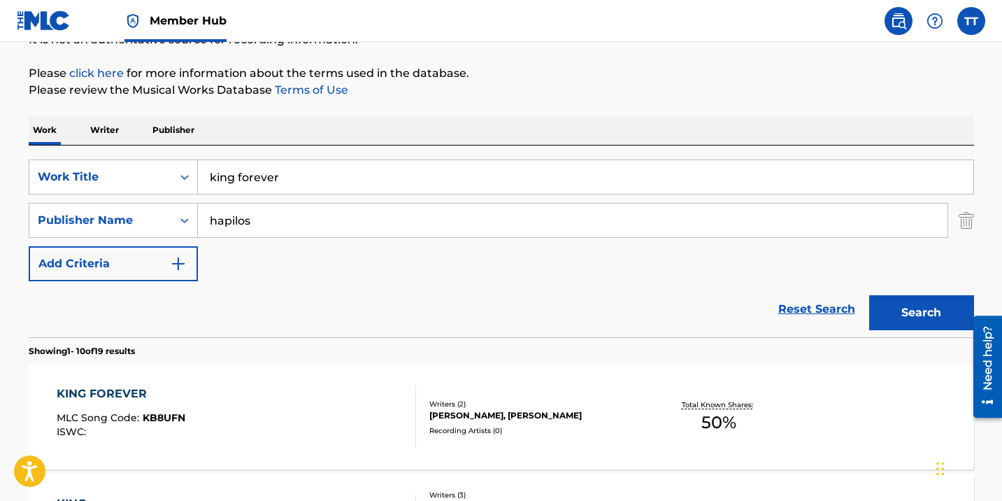
click at [257, 187] on input "king forever" at bounding box center [586, 177] width 776 height 34
paste input "LOW CHARGE"
type input "LOW CHARGE"
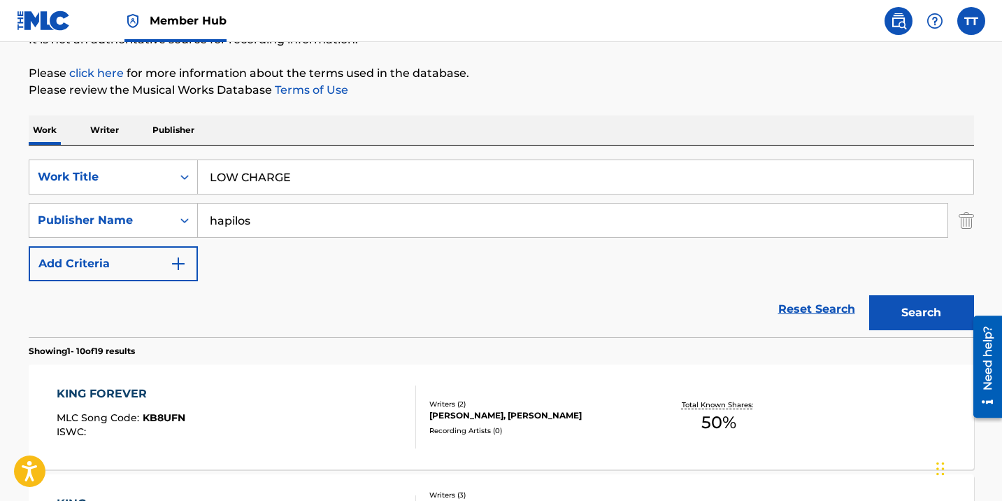
click at [869, 295] on button "Search" at bounding box center [921, 312] width 105 height 35
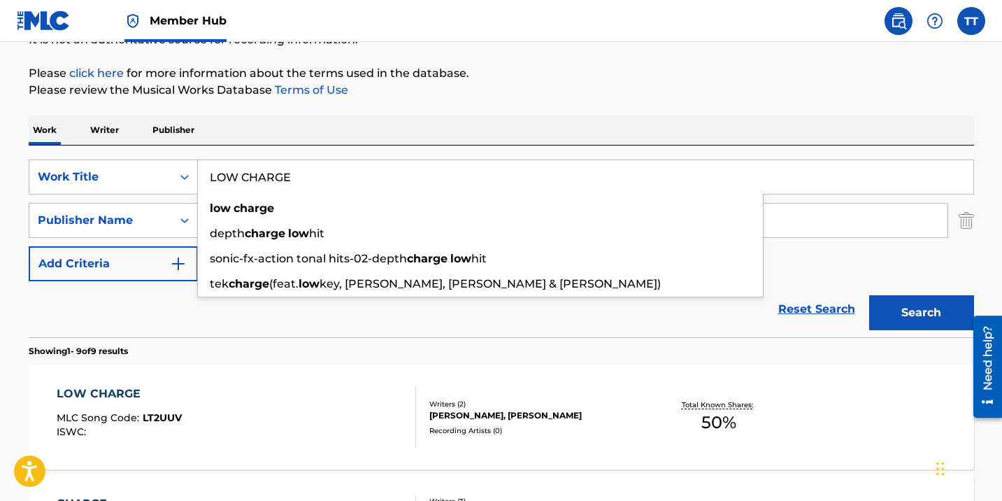
click at [265, 427] on div "LOW CHARGE MLC Song Code : LT2UUV ISWC :" at bounding box center [236, 416] width 359 height 63
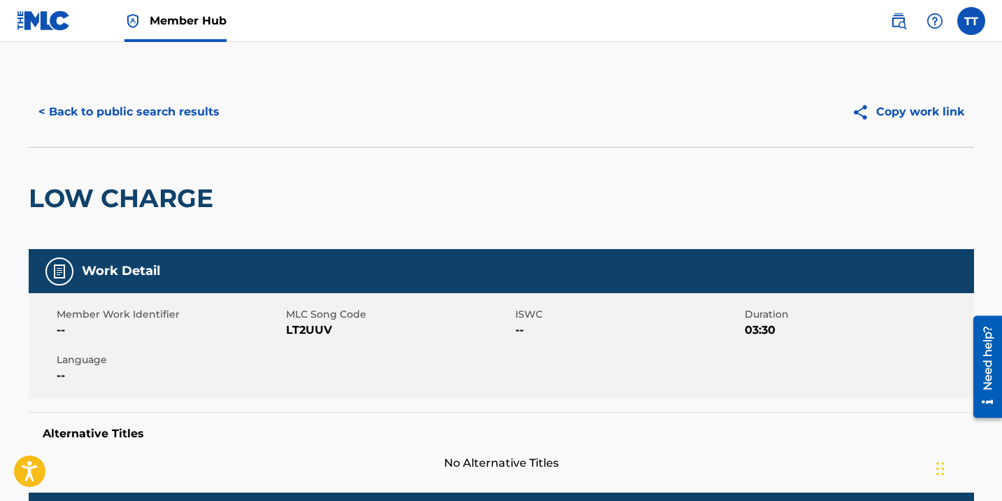
click at [302, 336] on span "LT2UUV" at bounding box center [399, 330] width 226 height 17
click at [306, 335] on span "LT2UUV" at bounding box center [399, 330] width 226 height 17
click at [151, 117] on button "< Back to public search results" at bounding box center [129, 111] width 201 height 35
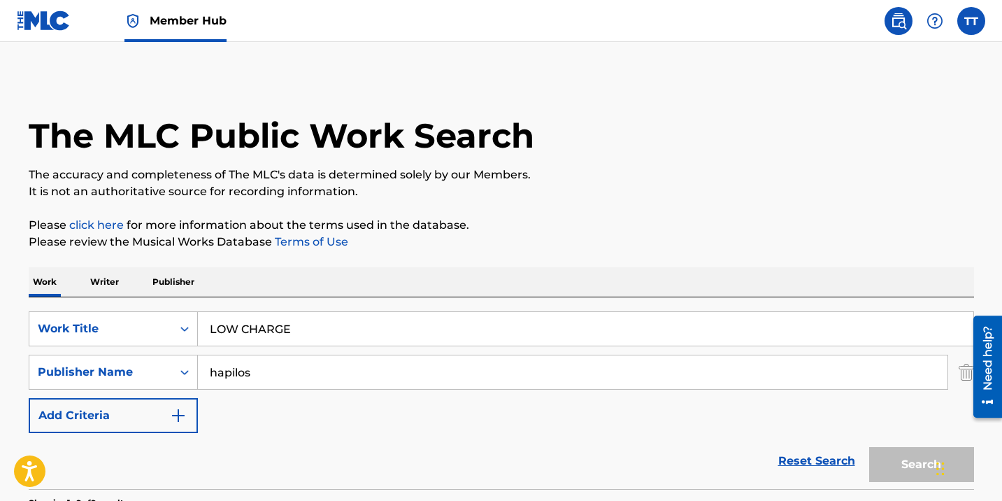
scroll to position [152, 0]
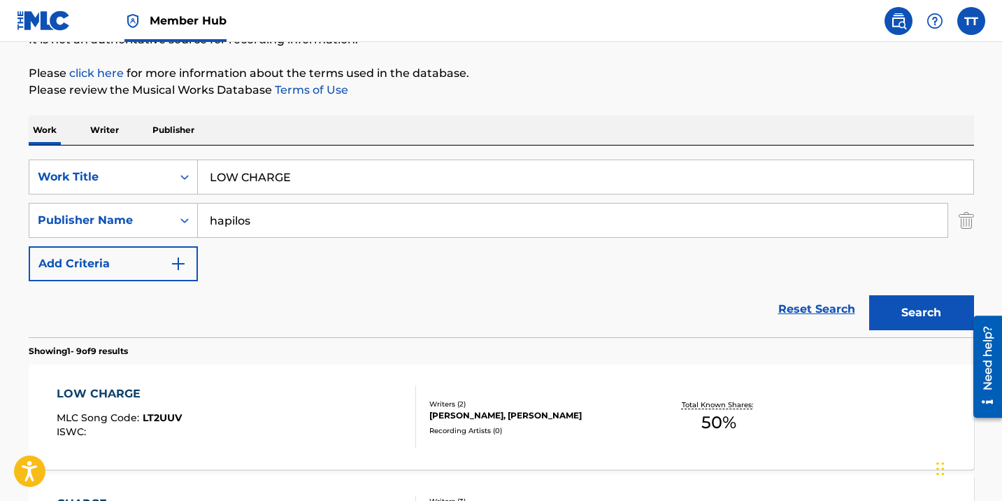
click at [255, 182] on input "LOW CHARGE" at bounding box center [586, 177] width 776 height 34
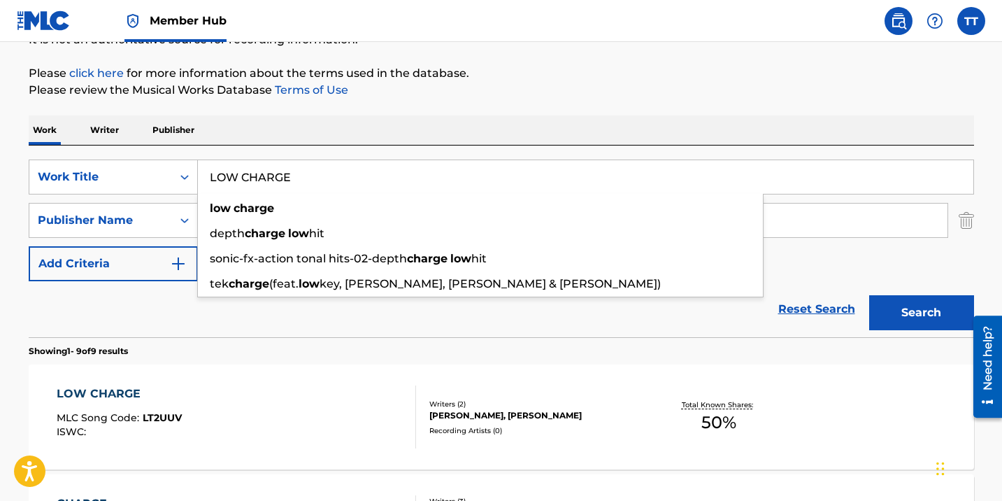
click at [255, 182] on input "LOW CHARGE" at bounding box center [586, 177] width 776 height 34
paste input "MONEY ROAD"
type input "MONEY ROAD"
click at [869, 295] on button "Search" at bounding box center [921, 312] width 105 height 35
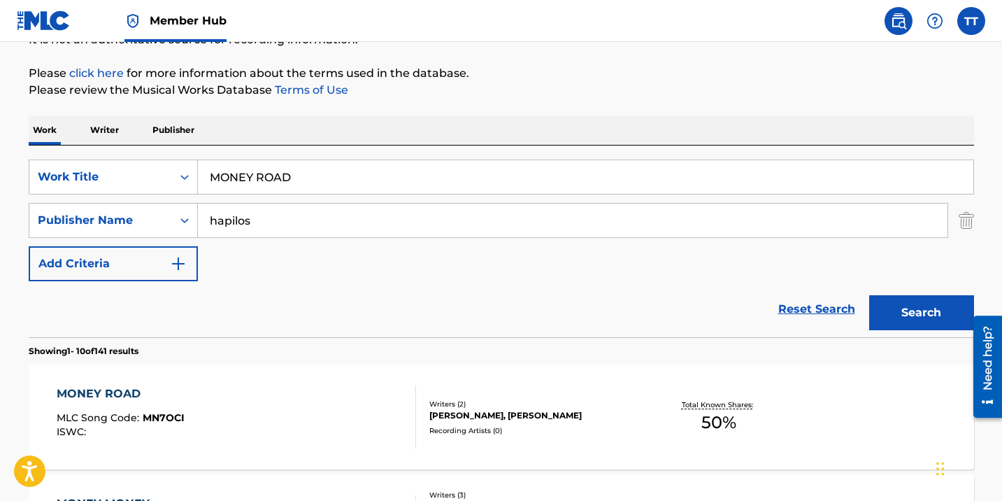
click at [152, 388] on div "MONEY ROAD" at bounding box center [121, 393] width 128 height 17
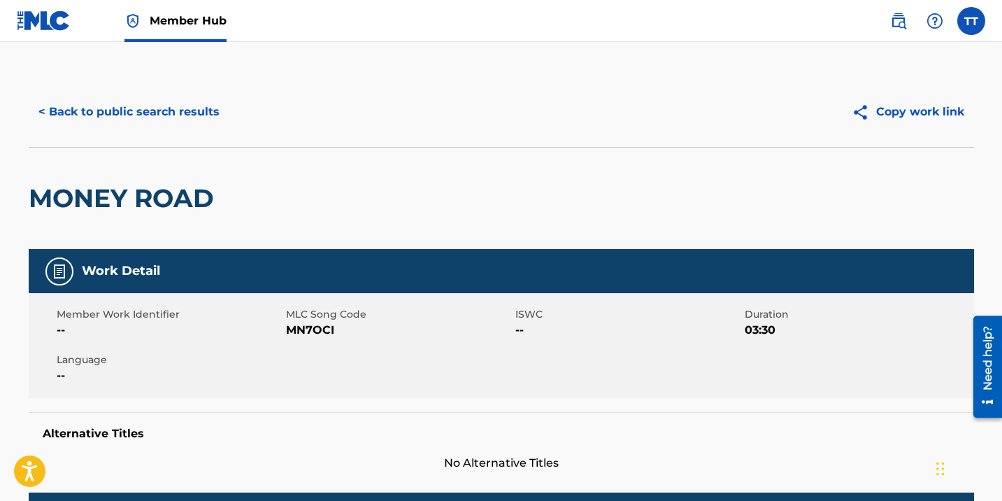
click at [299, 334] on span "MN7OCI" at bounding box center [399, 330] width 226 height 17
click at [174, 109] on button "< Back to public search results" at bounding box center [129, 111] width 201 height 35
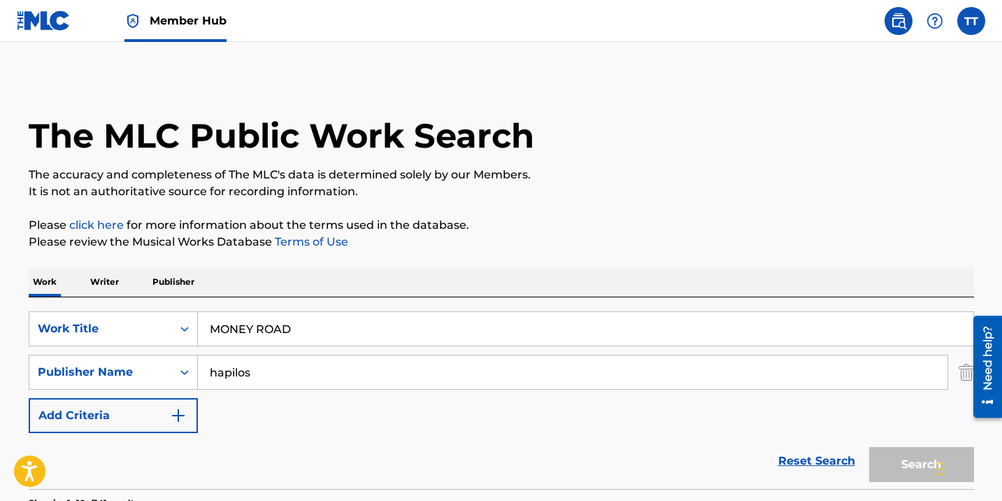
scroll to position [152, 0]
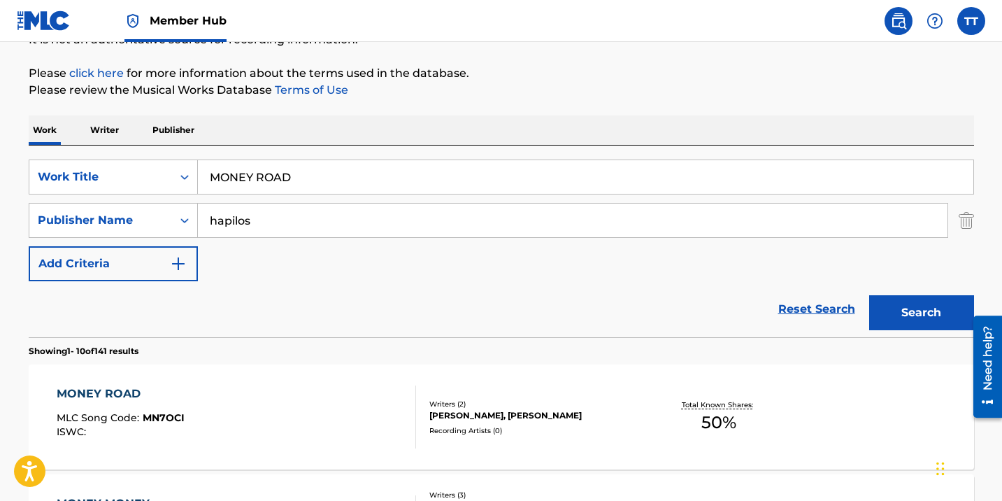
click at [282, 180] on input "MONEY ROAD" at bounding box center [586, 177] width 776 height 34
click at [282, 181] on input "MONEY ROAD" at bounding box center [586, 177] width 776 height 34
paste input "FREAKY"
type input "FREAKY"
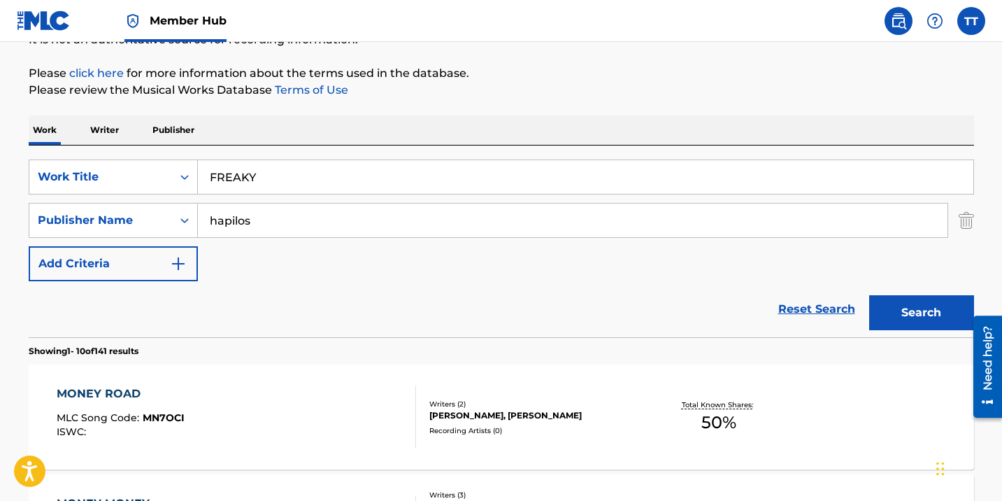
click at [869, 295] on button "Search" at bounding box center [921, 312] width 105 height 35
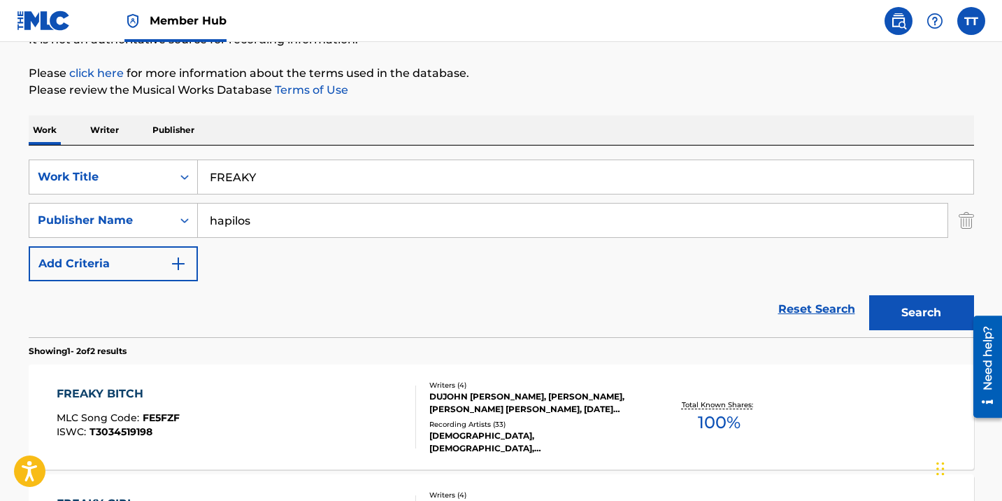
click at [139, 325] on div "Reset Search Search" at bounding box center [501, 309] width 945 height 56
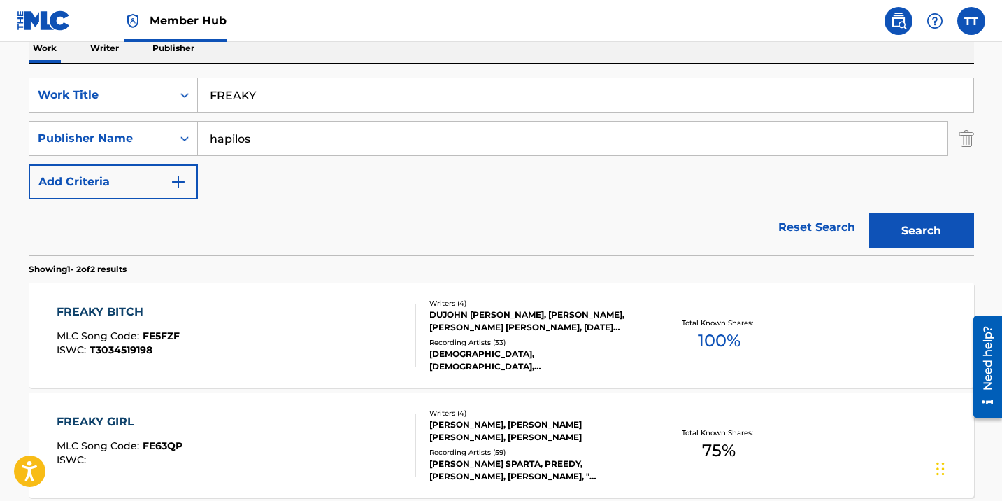
scroll to position [217, 0]
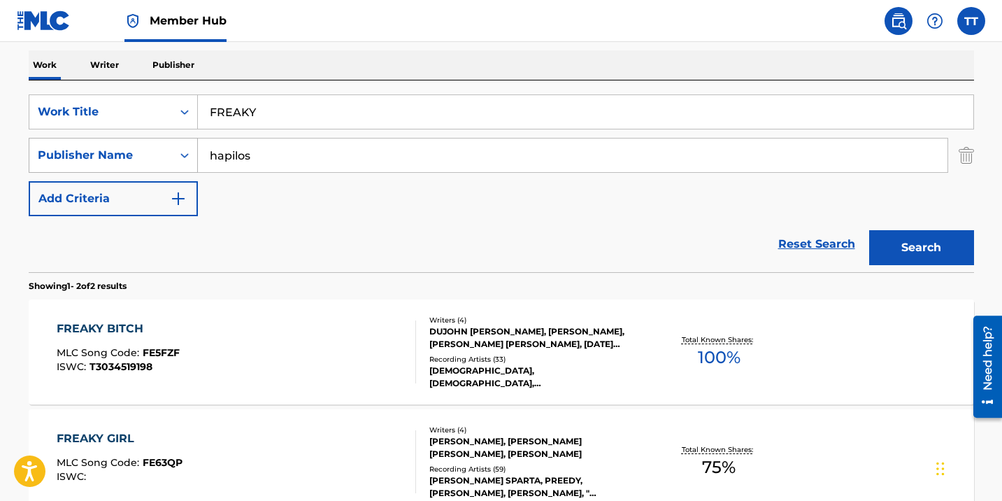
click at [152, 163] on div "Publisher Name" at bounding box center [101, 155] width 126 height 17
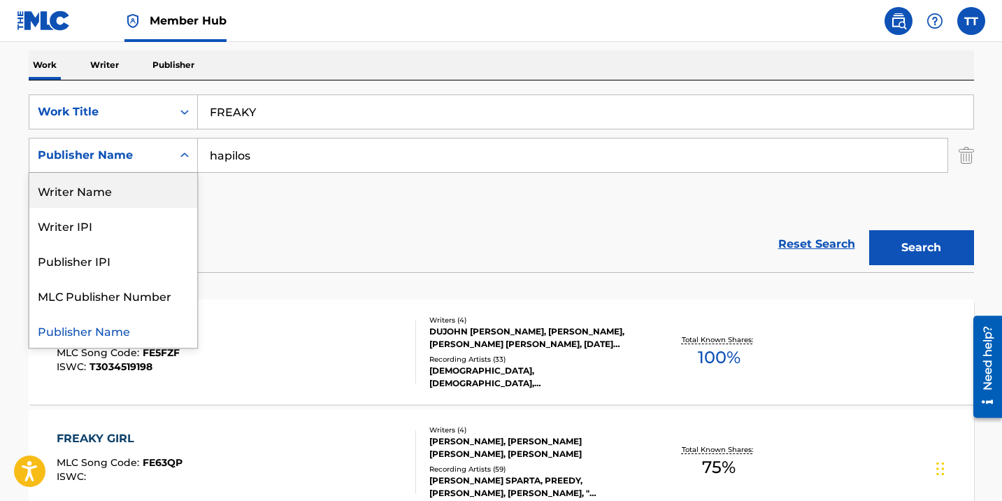
click at [150, 183] on div "Writer Name" at bounding box center [113, 190] width 168 height 35
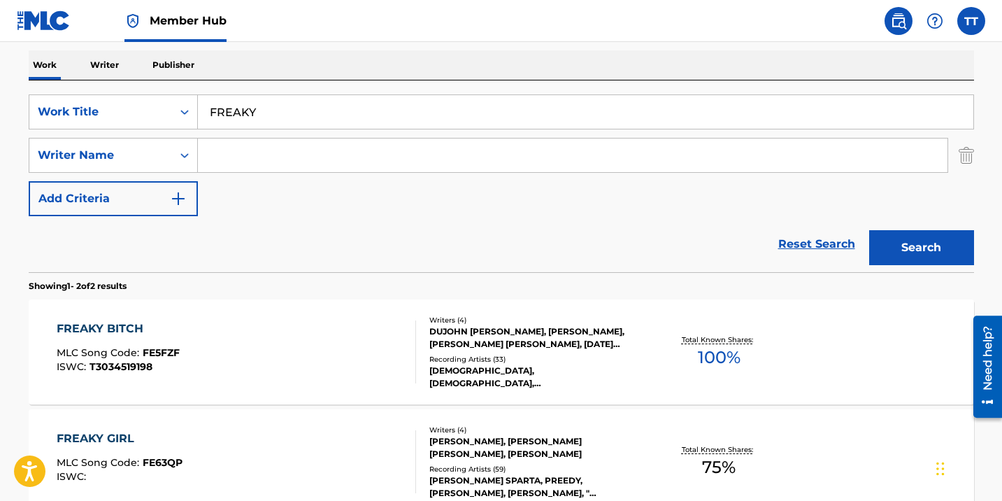
click at [240, 154] on input "Search Form" at bounding box center [573, 155] width 750 height 34
paste input "TAGOE"
type input "TAGOE"
click at [869, 230] on button "Search" at bounding box center [921, 247] width 105 height 35
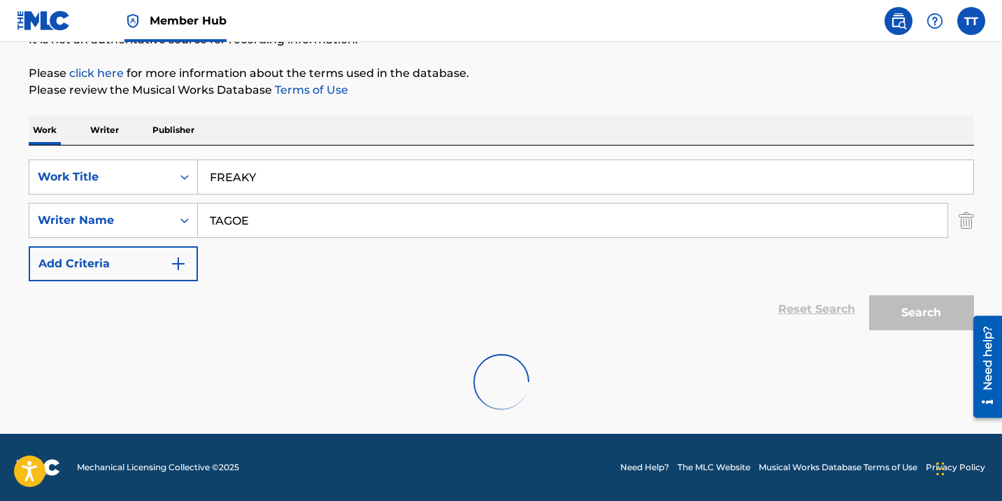
scroll to position [106, 0]
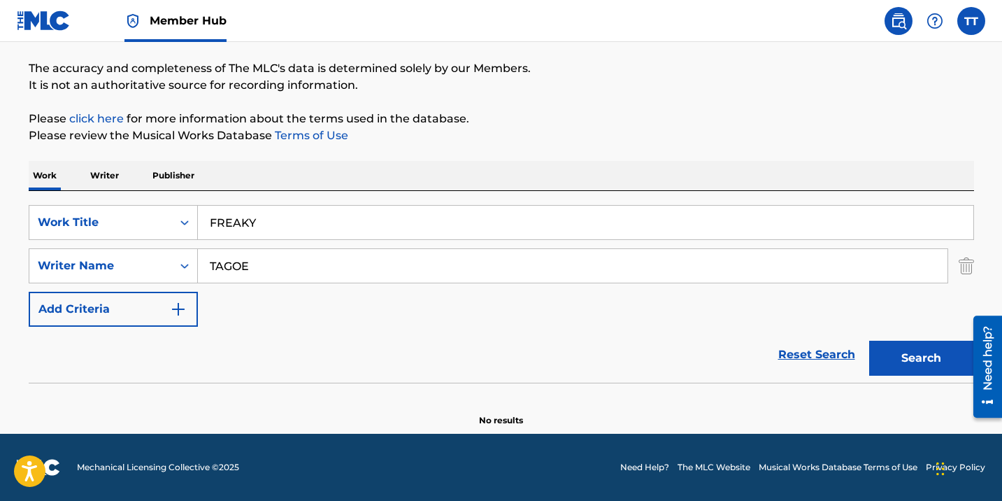
click at [235, 269] on input "TAGOE" at bounding box center [573, 266] width 750 height 34
click at [170, 265] on div "Writer Name" at bounding box center [100, 265] width 143 height 27
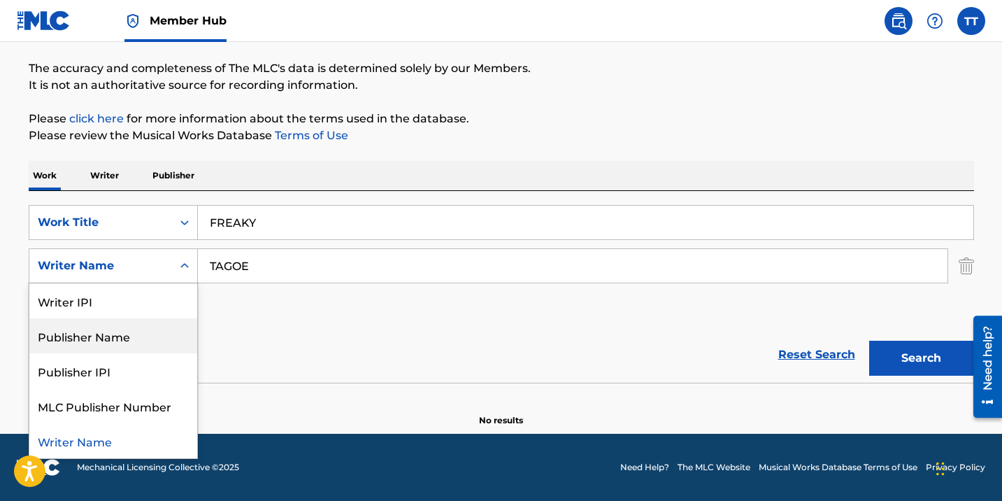
click at [143, 334] on div "Publisher Name" at bounding box center [113, 335] width 168 height 35
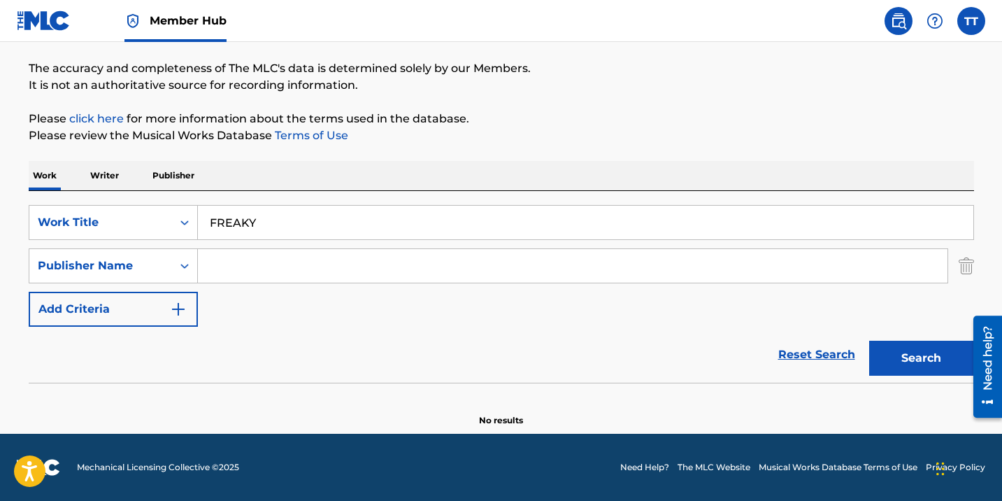
click at [223, 273] on input "Search Form" at bounding box center [573, 266] width 750 height 34
type input "hapilos"
click at [869, 341] on button "Search" at bounding box center [921, 358] width 105 height 35
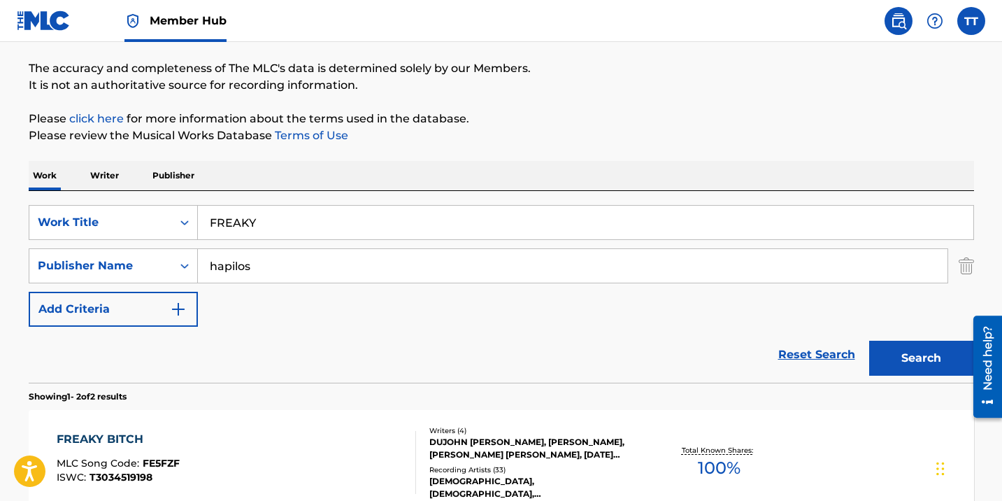
click at [241, 227] on input "FREAKY" at bounding box center [586, 223] width 776 height 34
click at [241, 226] on input "FREAKY" at bounding box center [586, 223] width 776 height 34
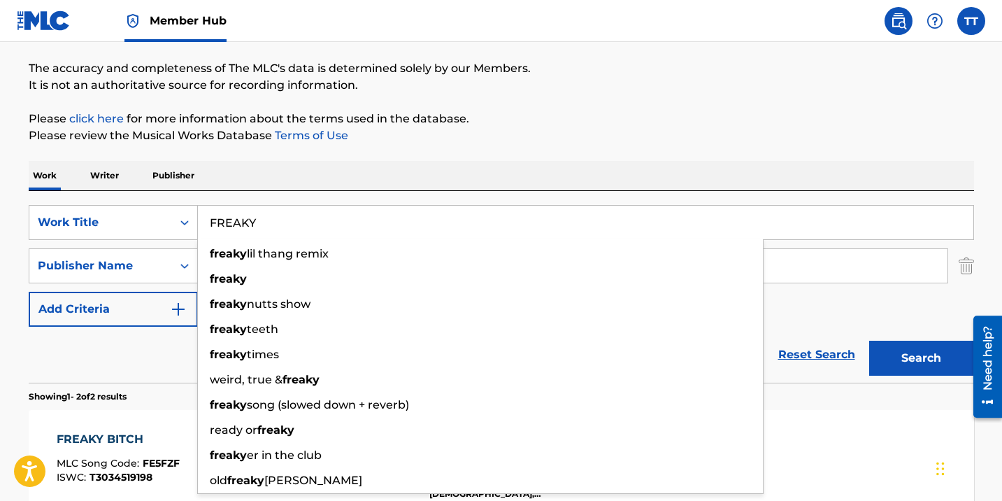
click at [241, 226] on input "FREAKY" at bounding box center [586, 223] width 776 height 34
paste input "ONE DA"
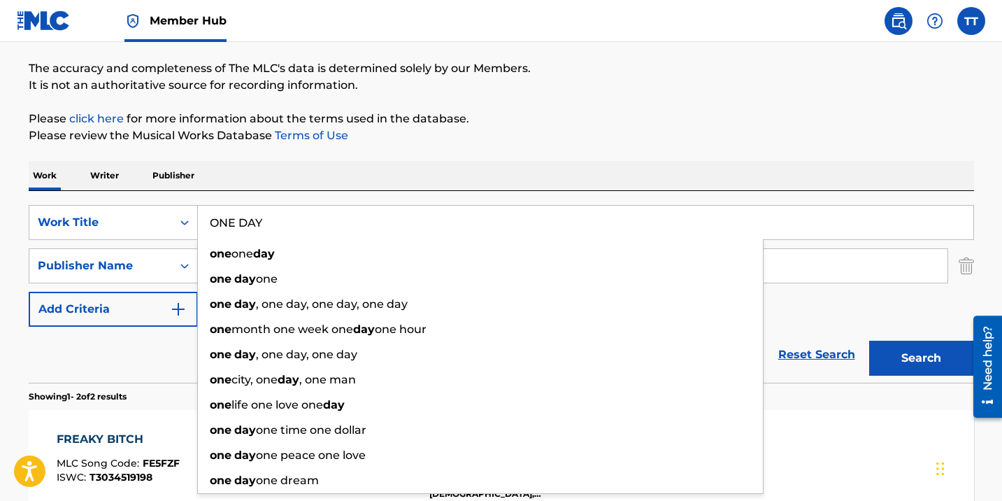
type input "ONE DAY"
click at [869, 341] on button "Search" at bounding box center [921, 358] width 105 height 35
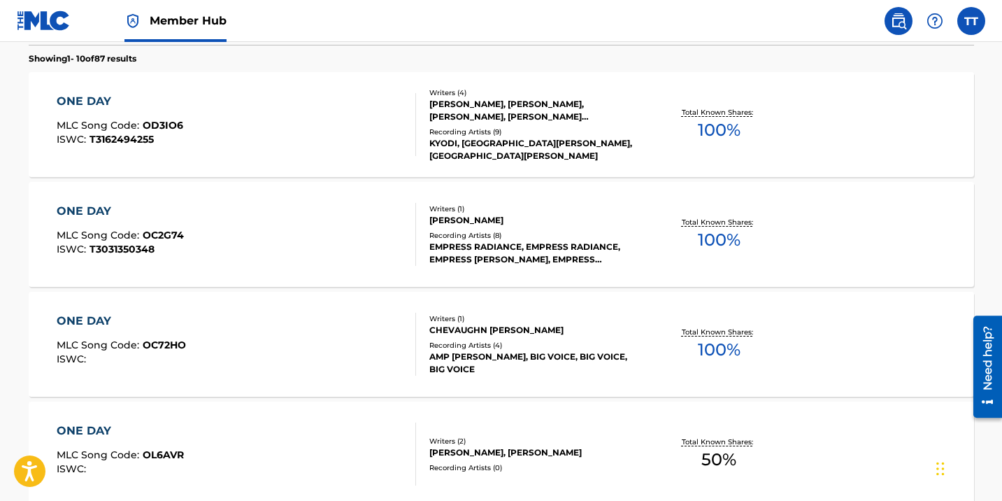
scroll to position [443, 0]
click at [252, 155] on div "ONE DAY MLC Song Code : OD3IO6 ISWC : T3162494255" at bounding box center [236, 125] width 359 height 63
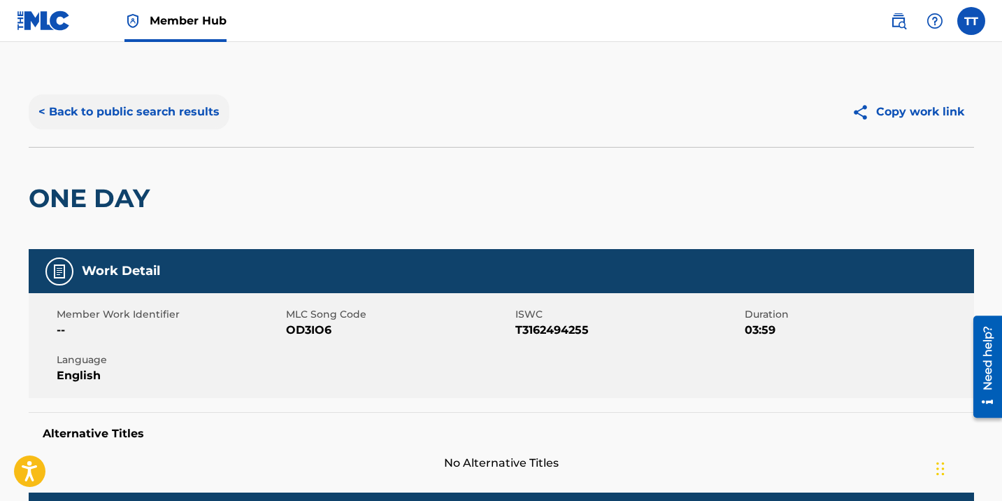
click at [139, 102] on button "< Back to public search results" at bounding box center [129, 111] width 201 height 35
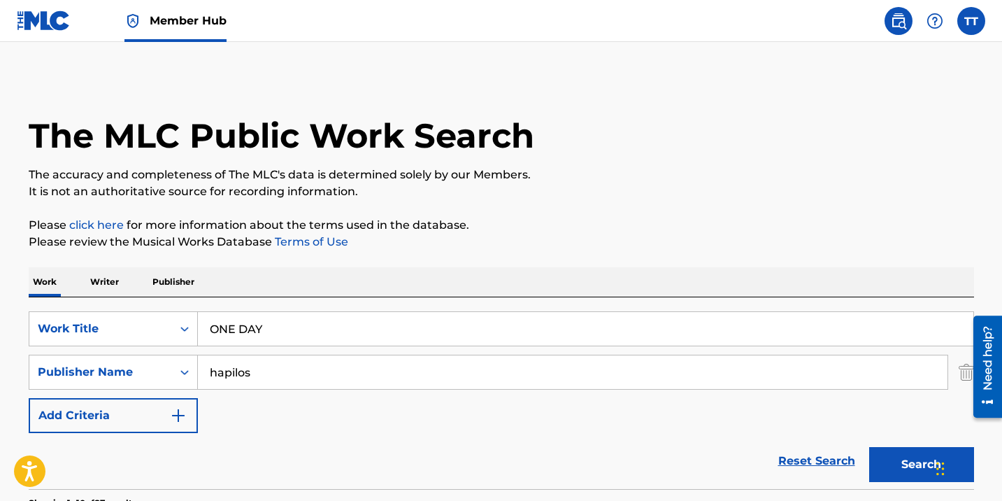
click at [269, 341] on input "ONE DAY" at bounding box center [586, 329] width 776 height 34
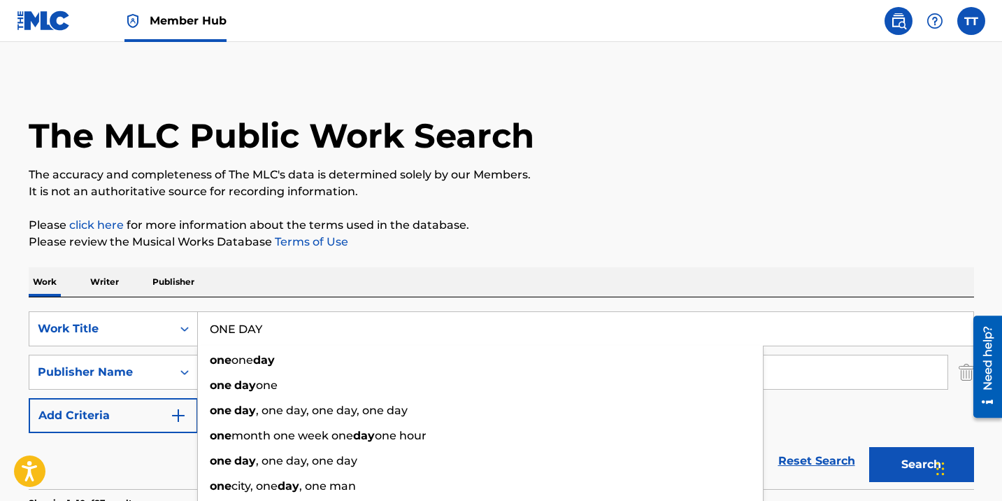
click at [269, 341] on input "ONE DAY" at bounding box center [586, 329] width 776 height 34
paste input "THE LIST"
click at [869, 447] on button "Search" at bounding box center [921, 464] width 105 height 35
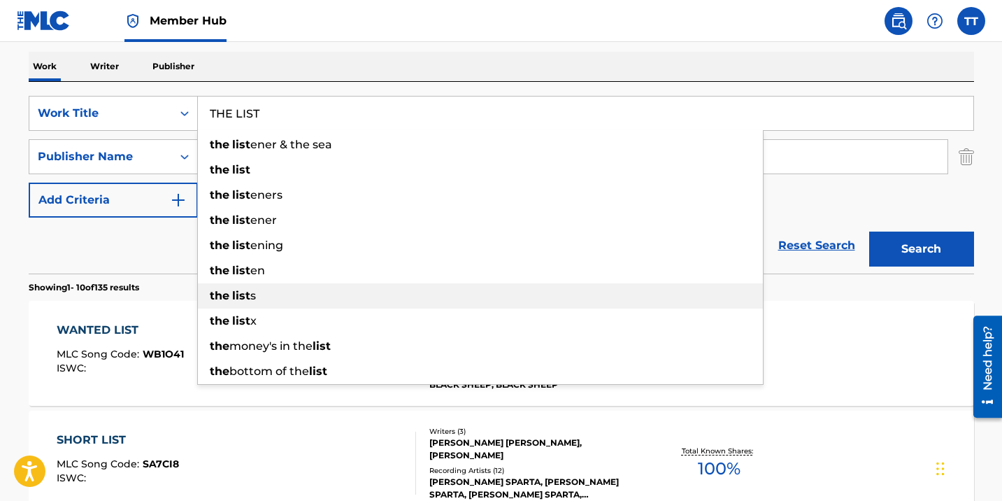
scroll to position [387, 0]
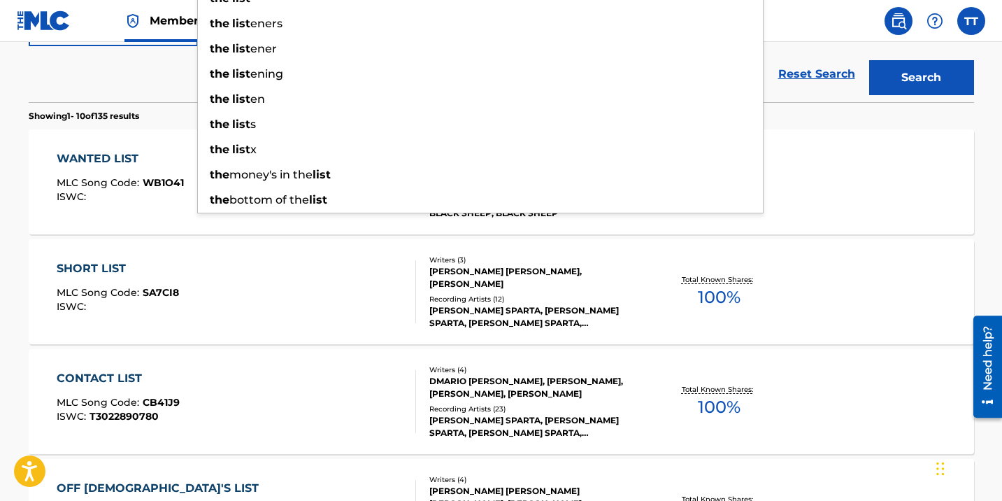
click at [869, 60] on button "Search" at bounding box center [921, 77] width 105 height 35
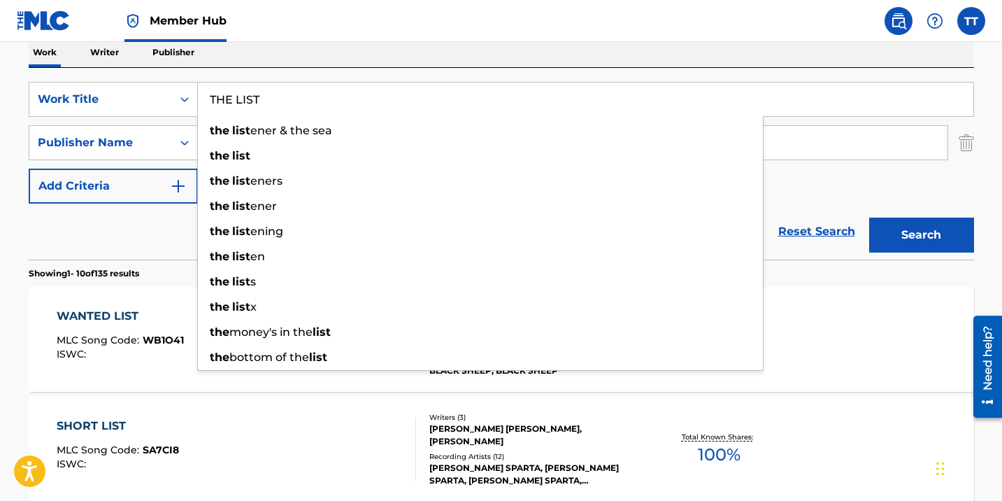
scroll to position [0, 0]
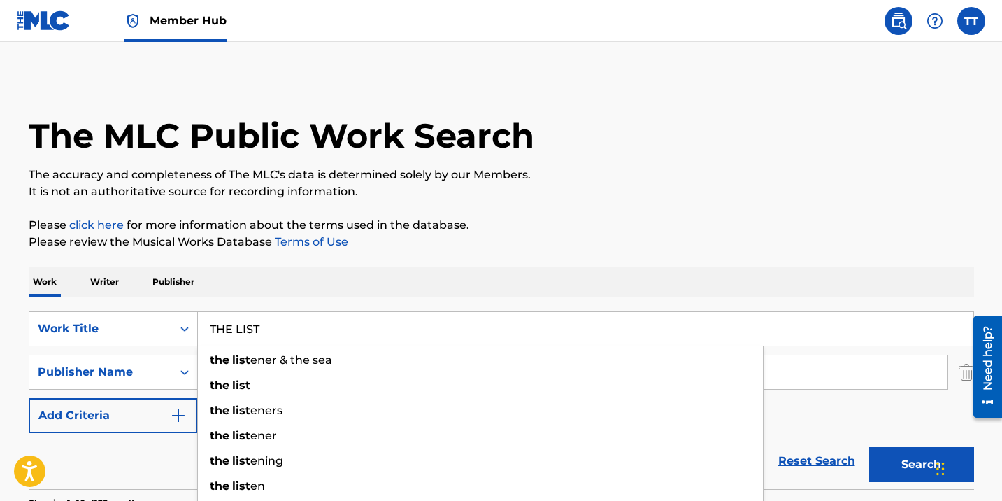
click at [259, 322] on input "THE LIST" at bounding box center [586, 329] width 776 height 34
paste input "FAKE FRIENDS"
type input "FAKE FRIENDS"
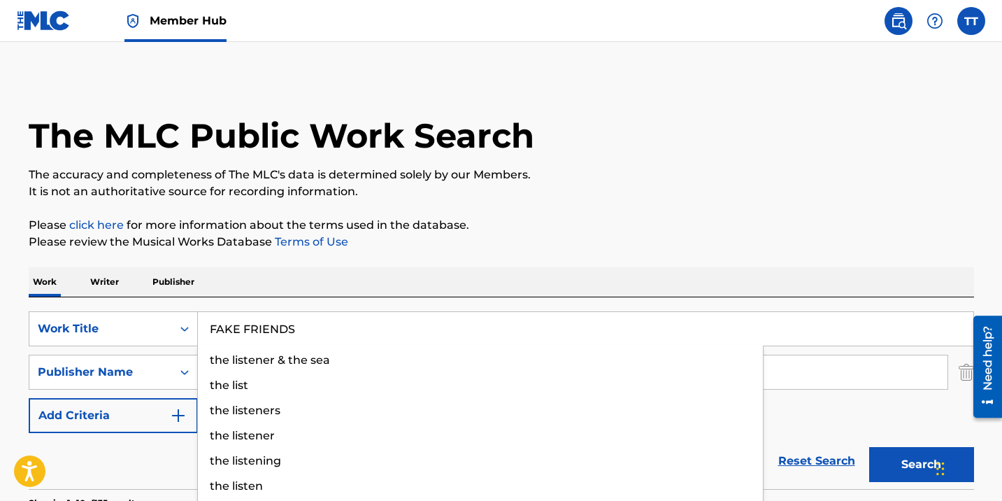
click at [869, 447] on button "Search" at bounding box center [921, 464] width 105 height 35
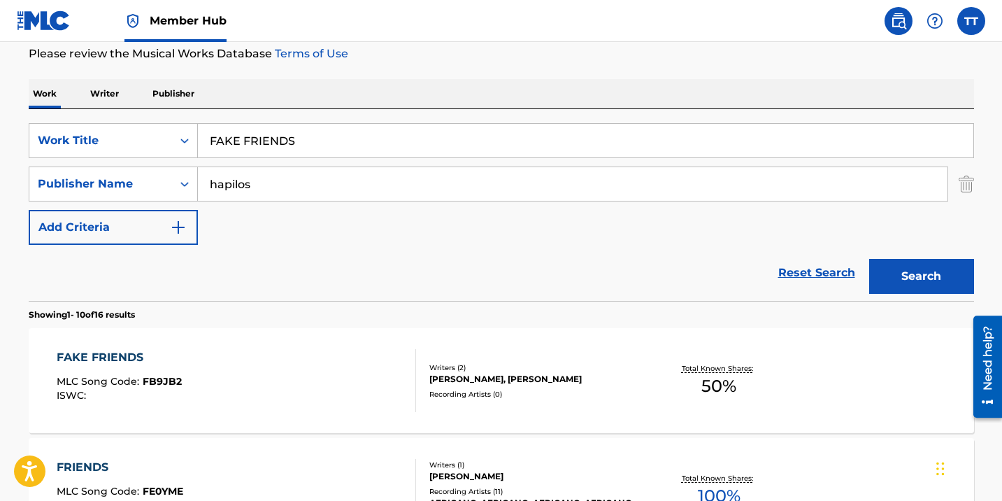
scroll to position [164, 0]
